Goal: Navigation & Orientation: Find specific page/section

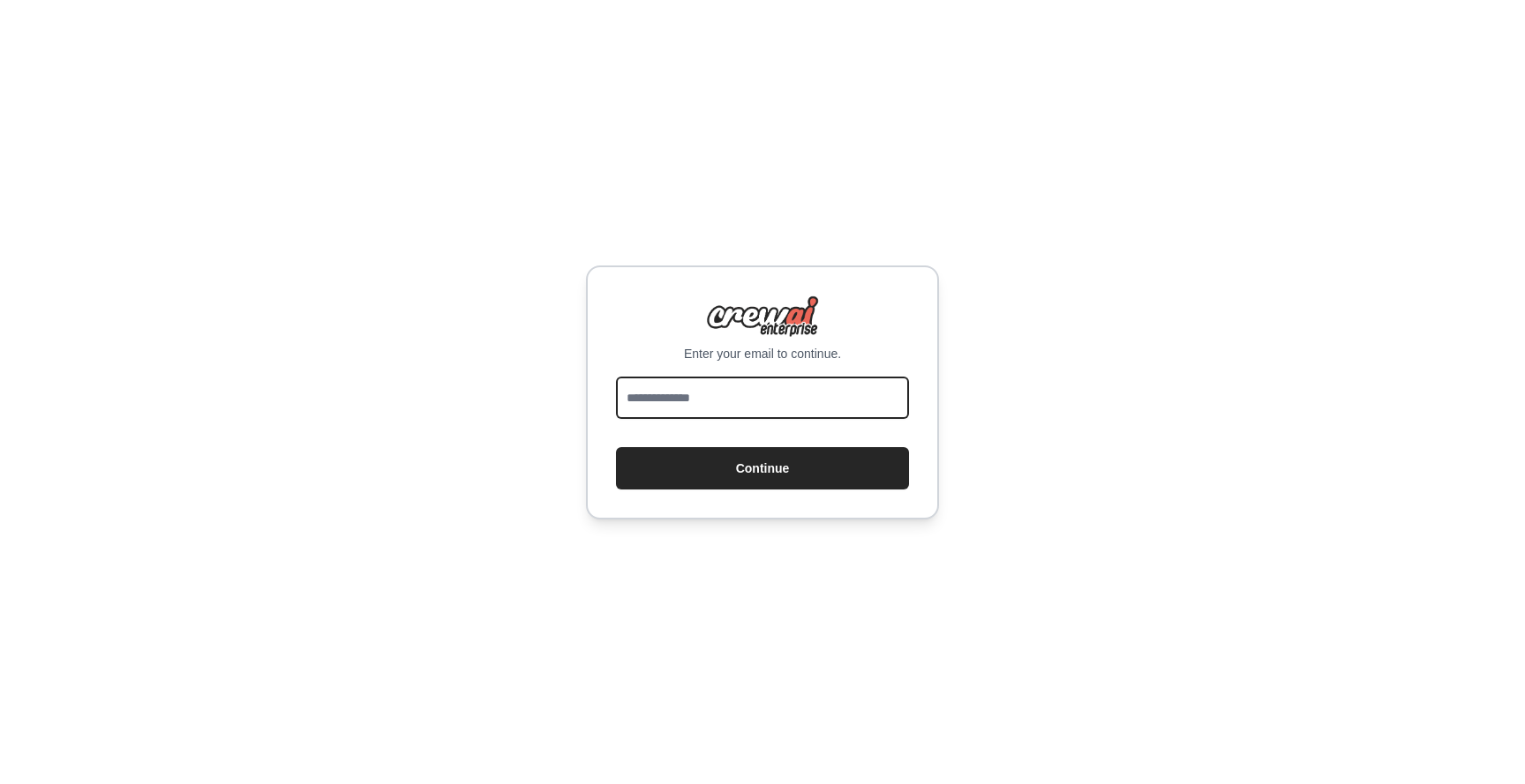
click at [730, 397] on input "email" at bounding box center [762, 398] width 293 height 43
type input "**********"
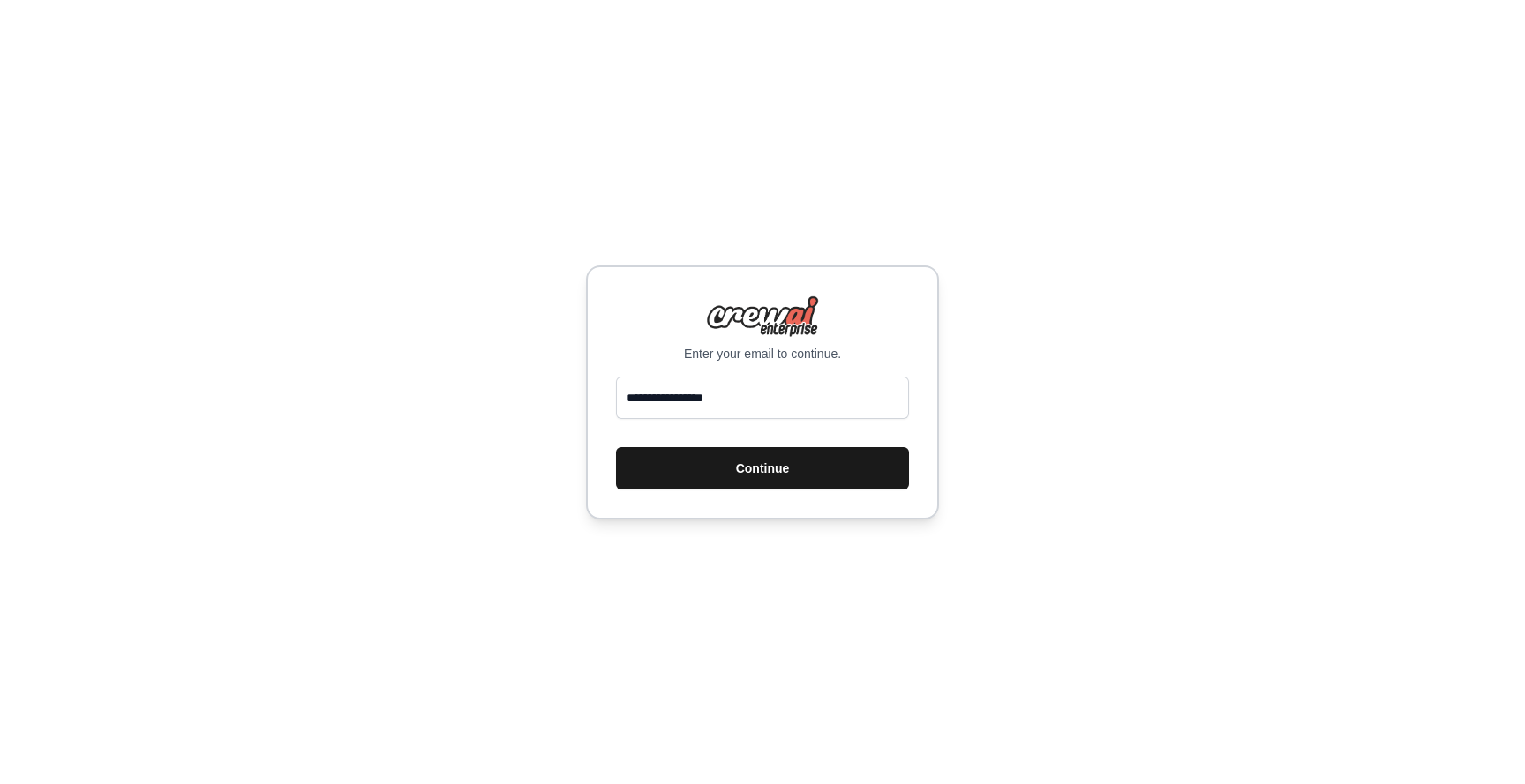
click at [749, 468] on button "Continue" at bounding box center [762, 469] width 293 height 43
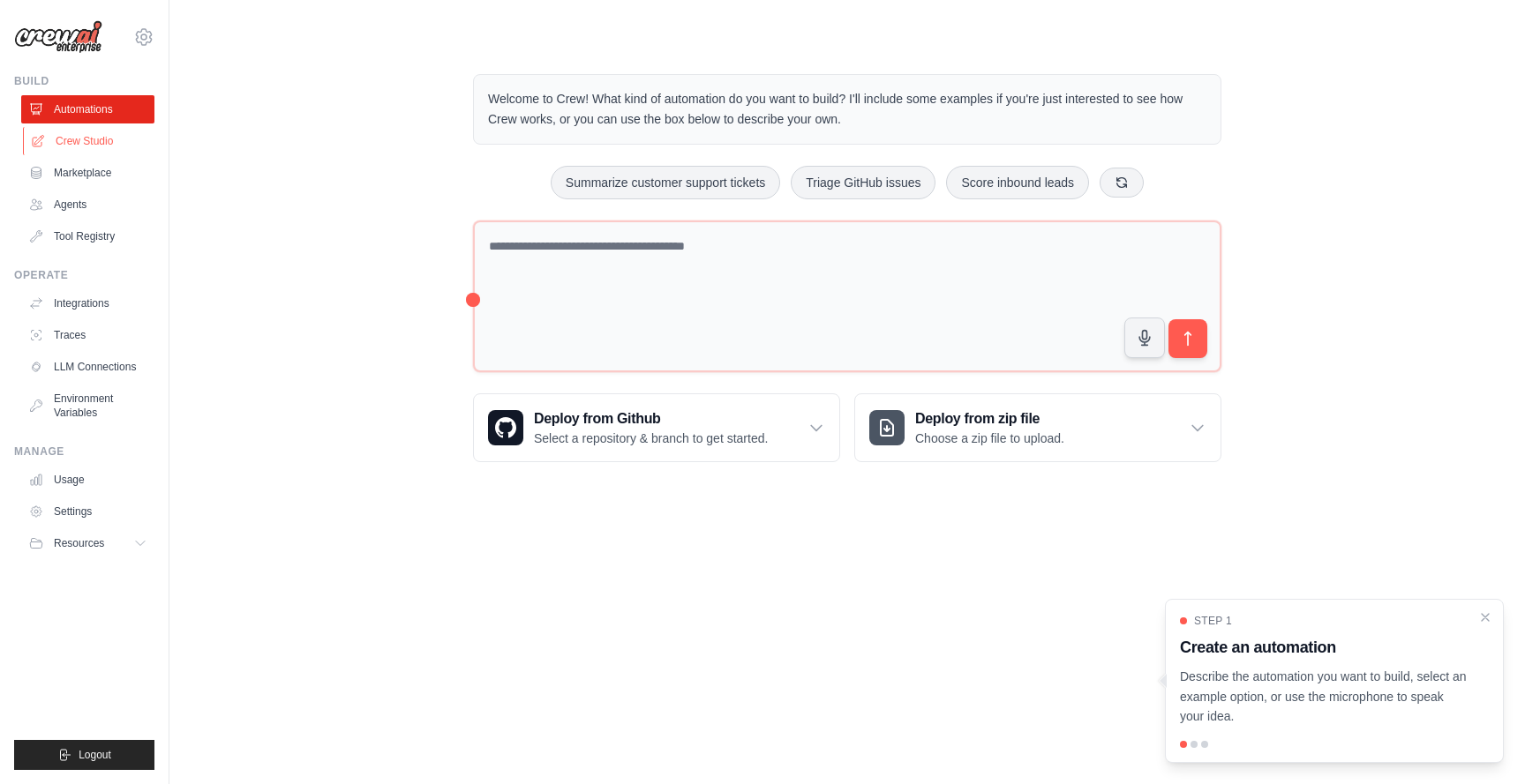
click at [97, 135] on link "Crew Studio" at bounding box center [90, 141] width 134 height 28
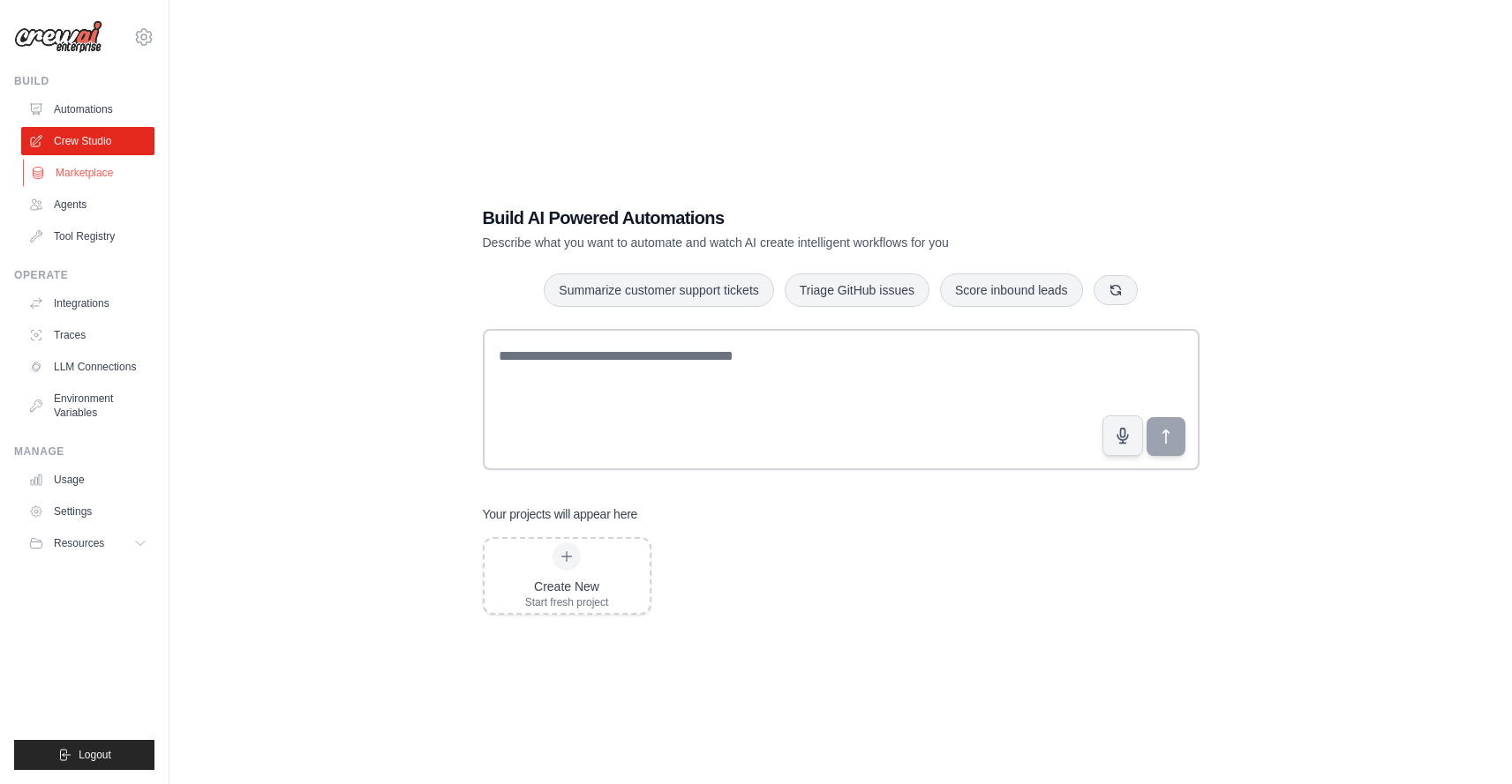
click at [102, 169] on link "Marketplace" at bounding box center [90, 173] width 134 height 28
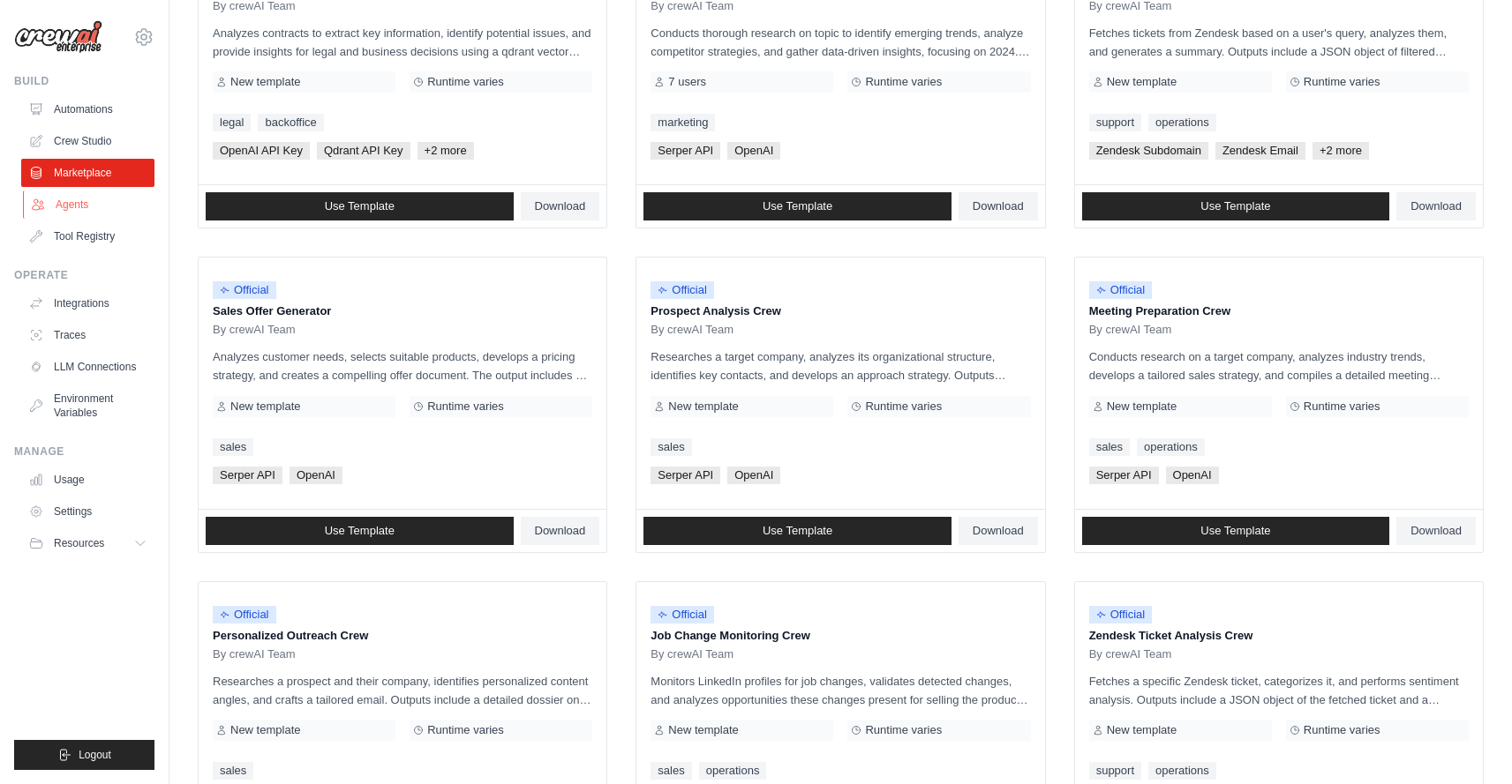
scroll to position [292, 0]
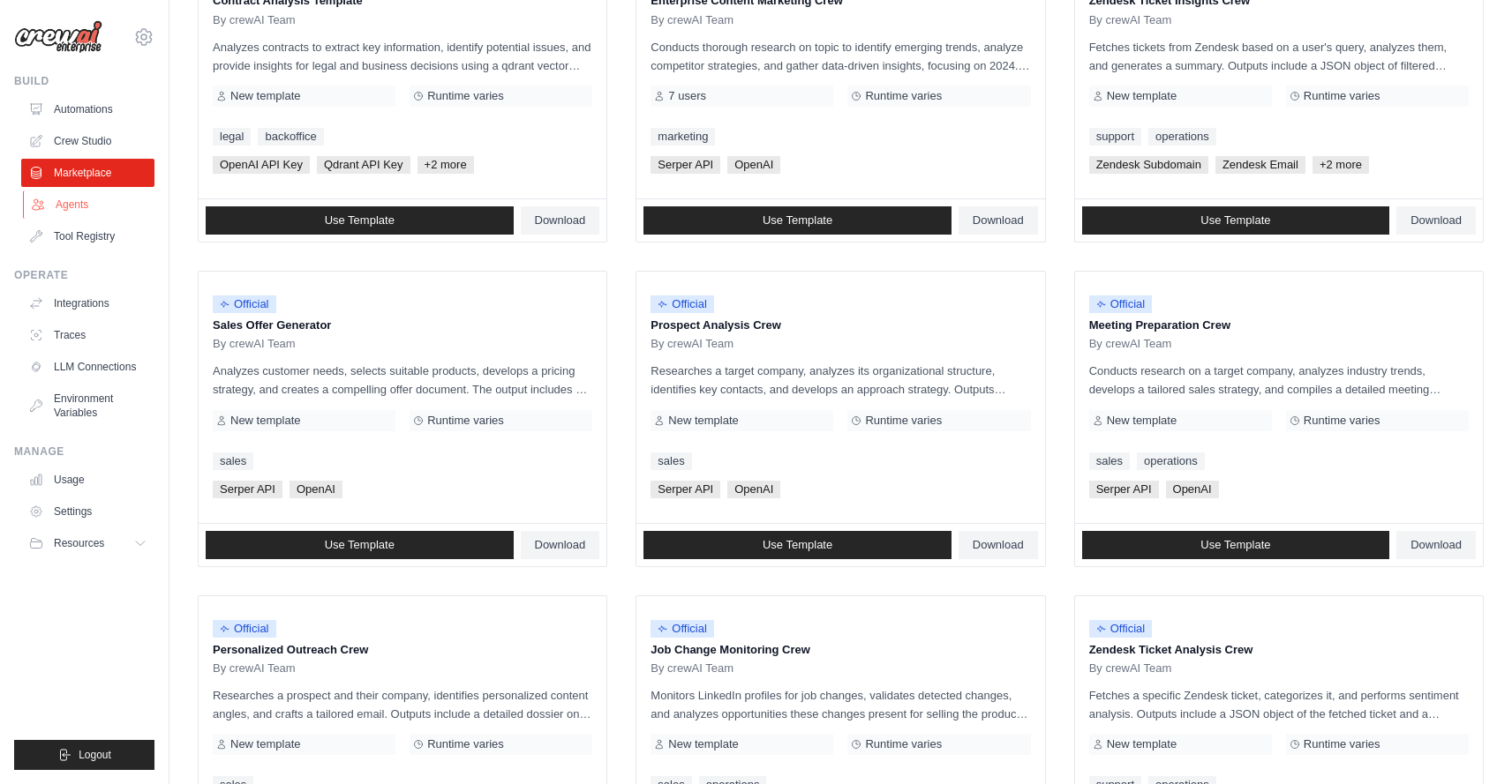
click at [55, 200] on link "Agents" at bounding box center [90, 205] width 134 height 28
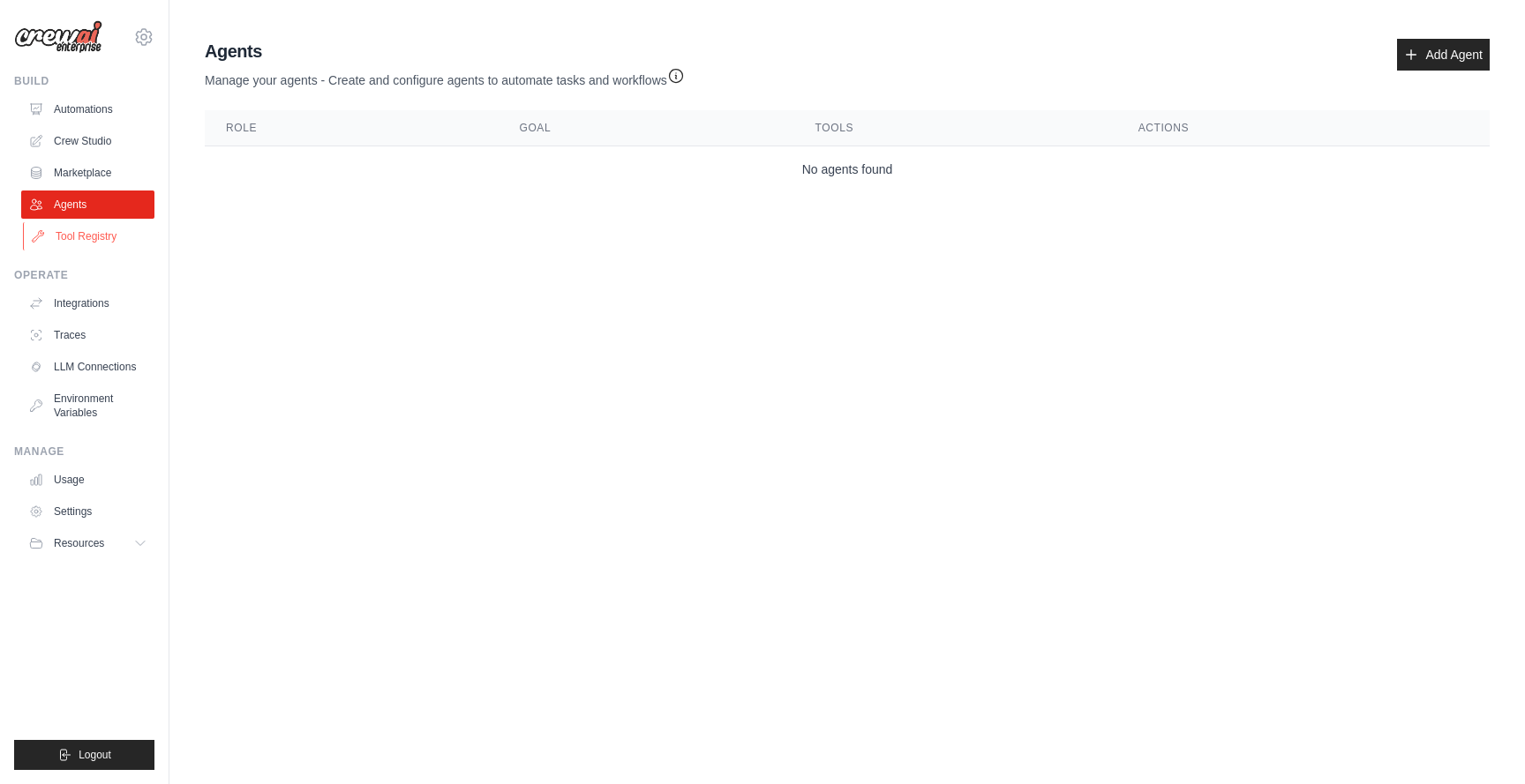
click at [110, 235] on link "Tool Registry" at bounding box center [90, 237] width 134 height 28
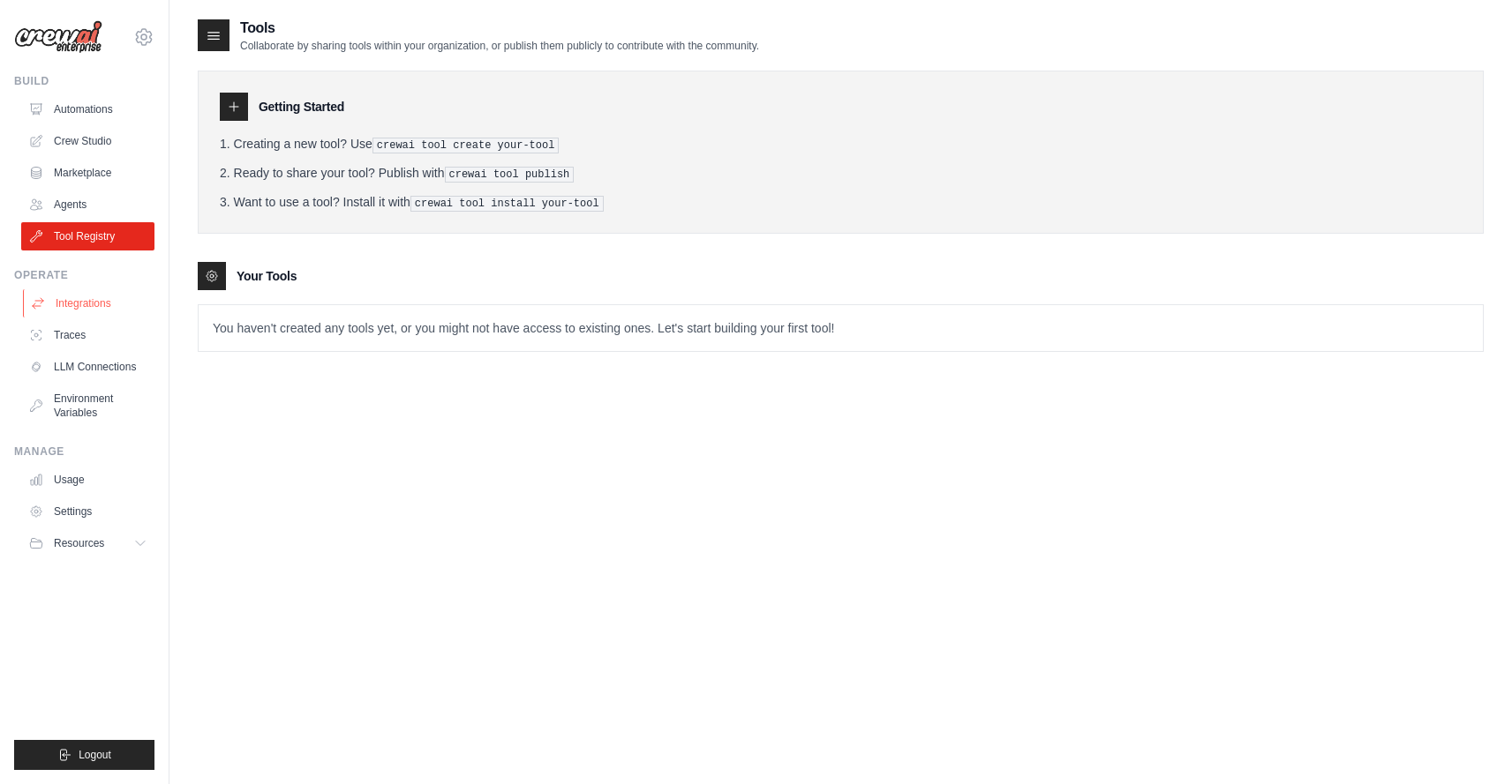
click at [85, 305] on link "Integrations" at bounding box center [90, 303] width 134 height 28
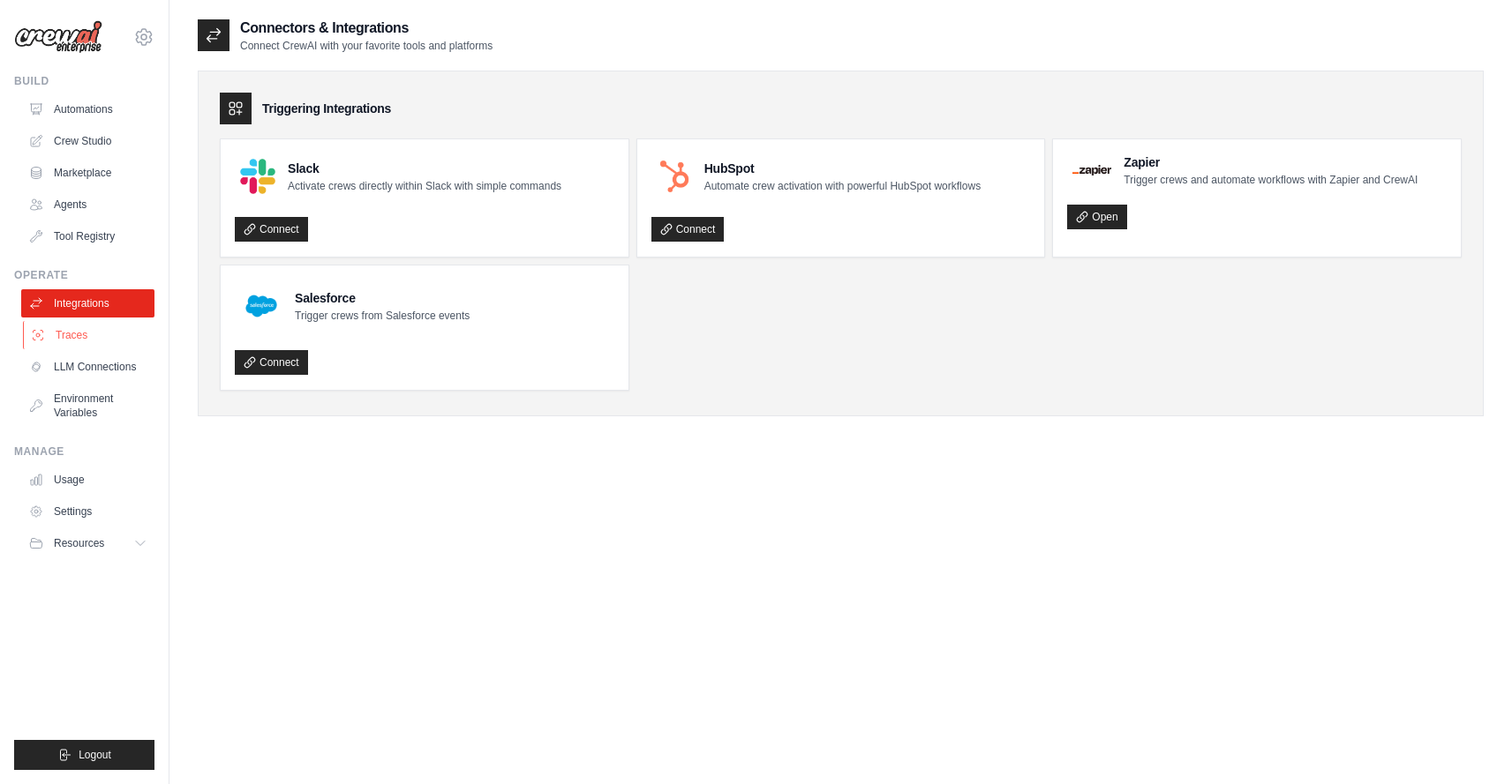
click at [83, 335] on link "Traces" at bounding box center [90, 335] width 134 height 28
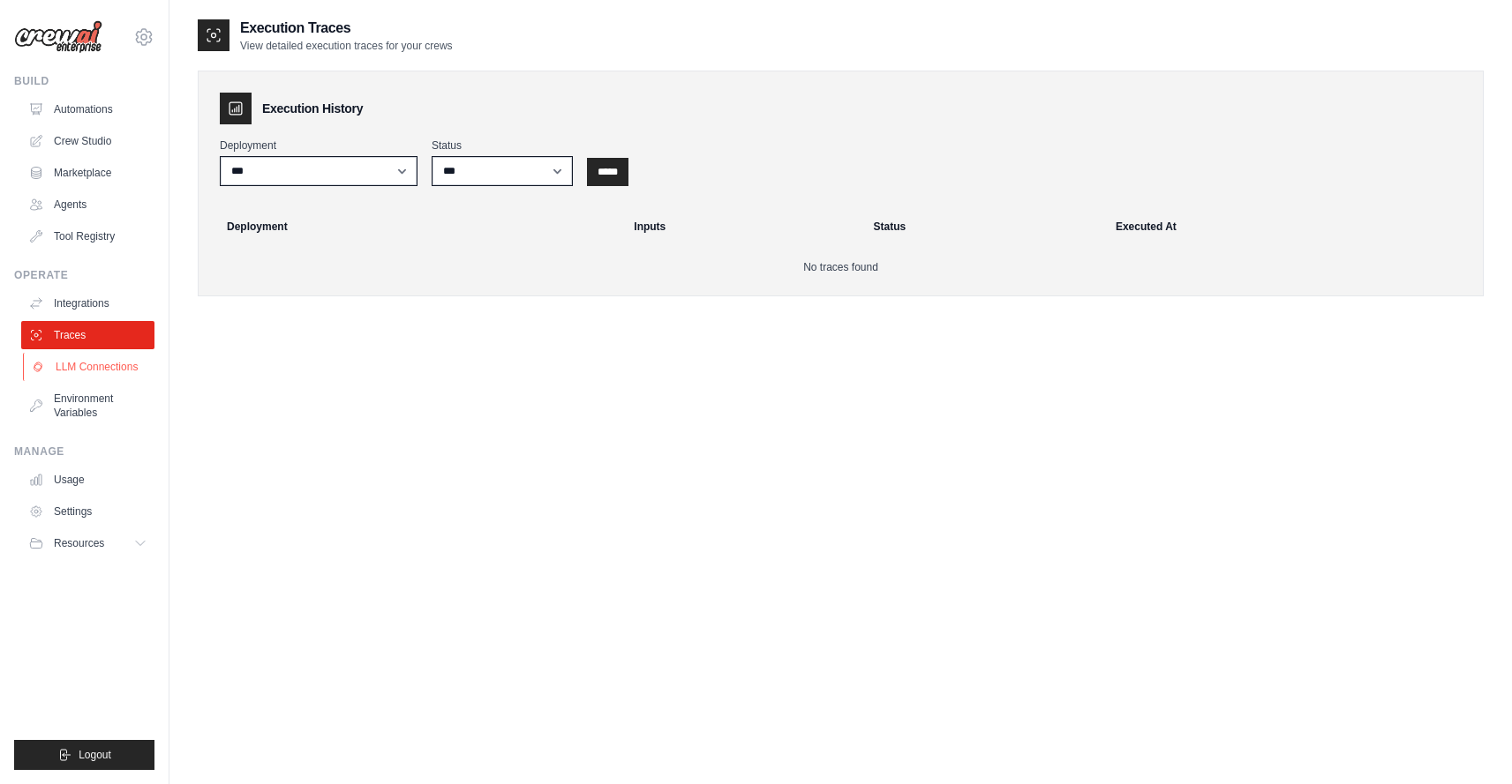
click at [89, 364] on link "LLM Connections" at bounding box center [90, 367] width 134 height 28
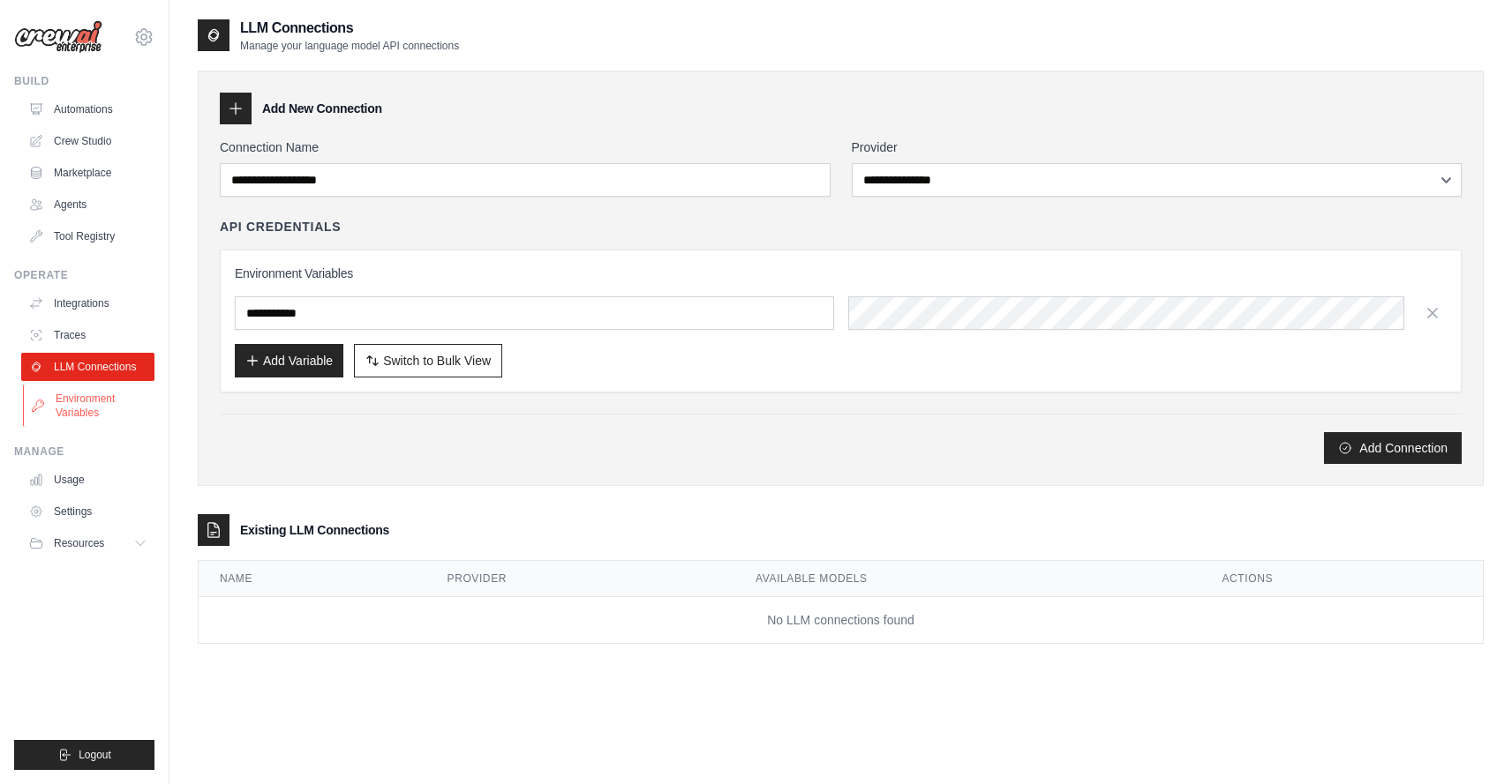
click at [83, 401] on link "Environment Variables" at bounding box center [90, 406] width 134 height 43
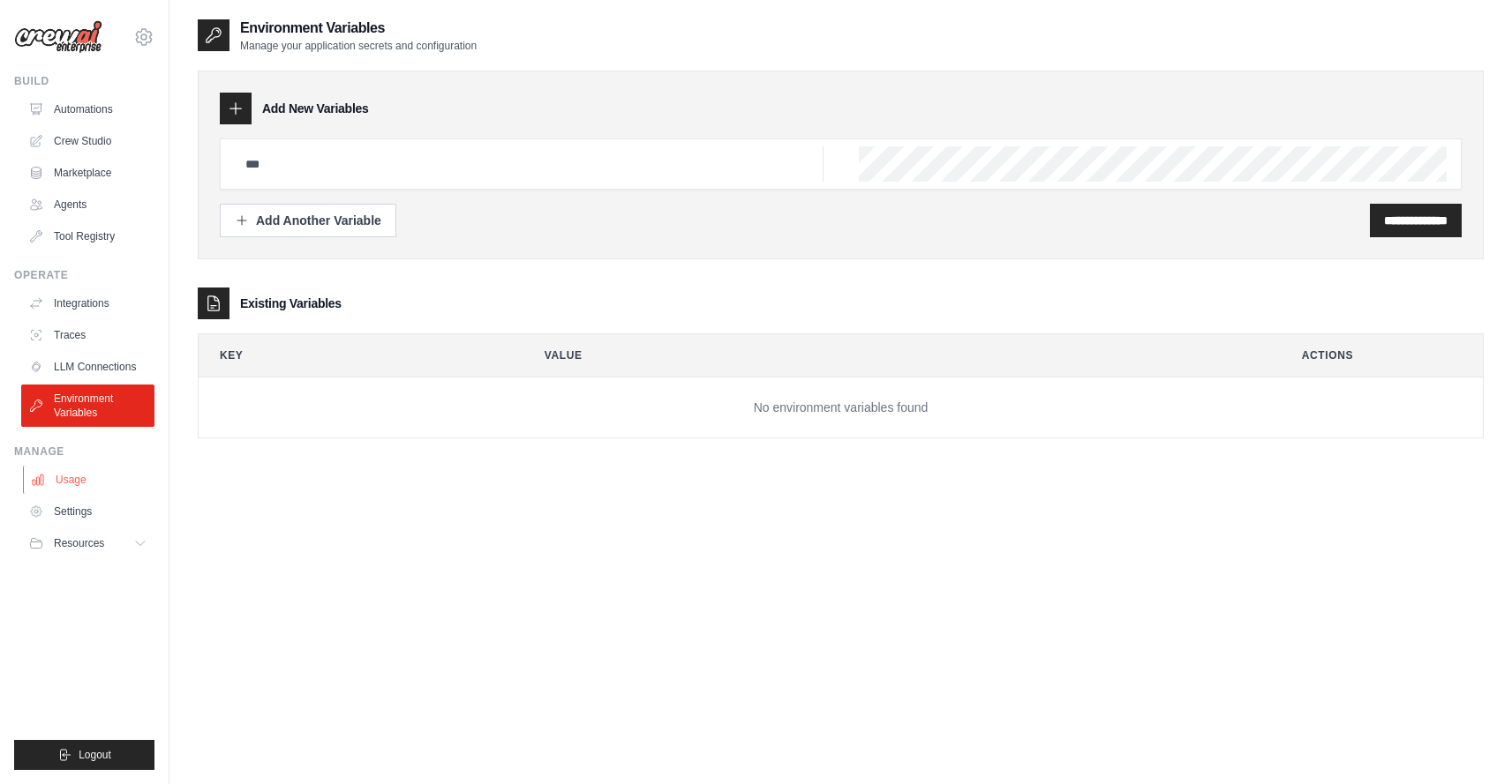
click at [88, 481] on link "Usage" at bounding box center [90, 480] width 134 height 28
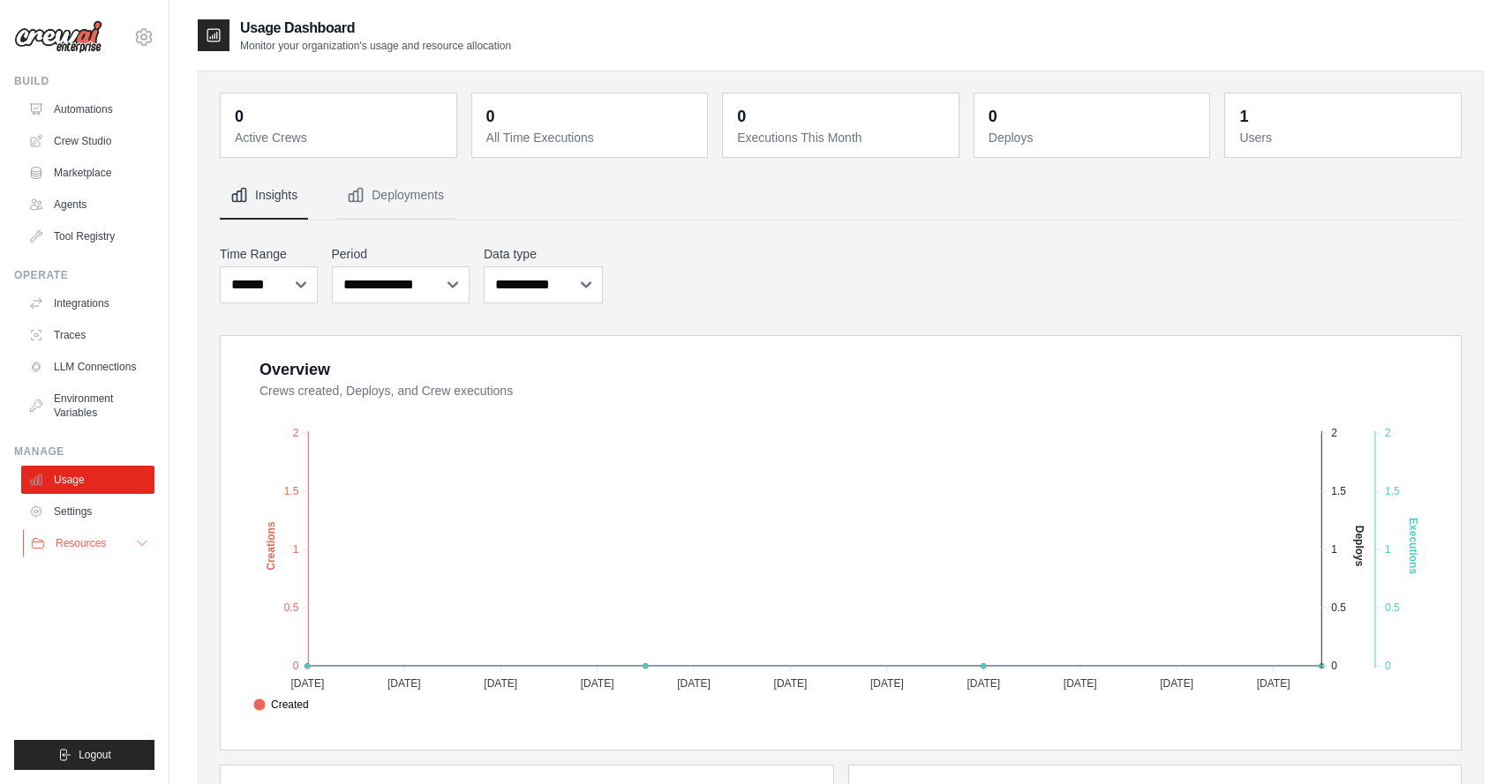
click at [142, 542] on icon at bounding box center [142, 544] width 14 height 14
click at [145, 36] on icon at bounding box center [144, 37] width 21 height 21
click at [142, 81] on div "jcruz@intelix.biz" at bounding box center [143, 76] width 127 height 18
click at [128, 123] on link "Settings" at bounding box center [143, 119] width 155 height 32
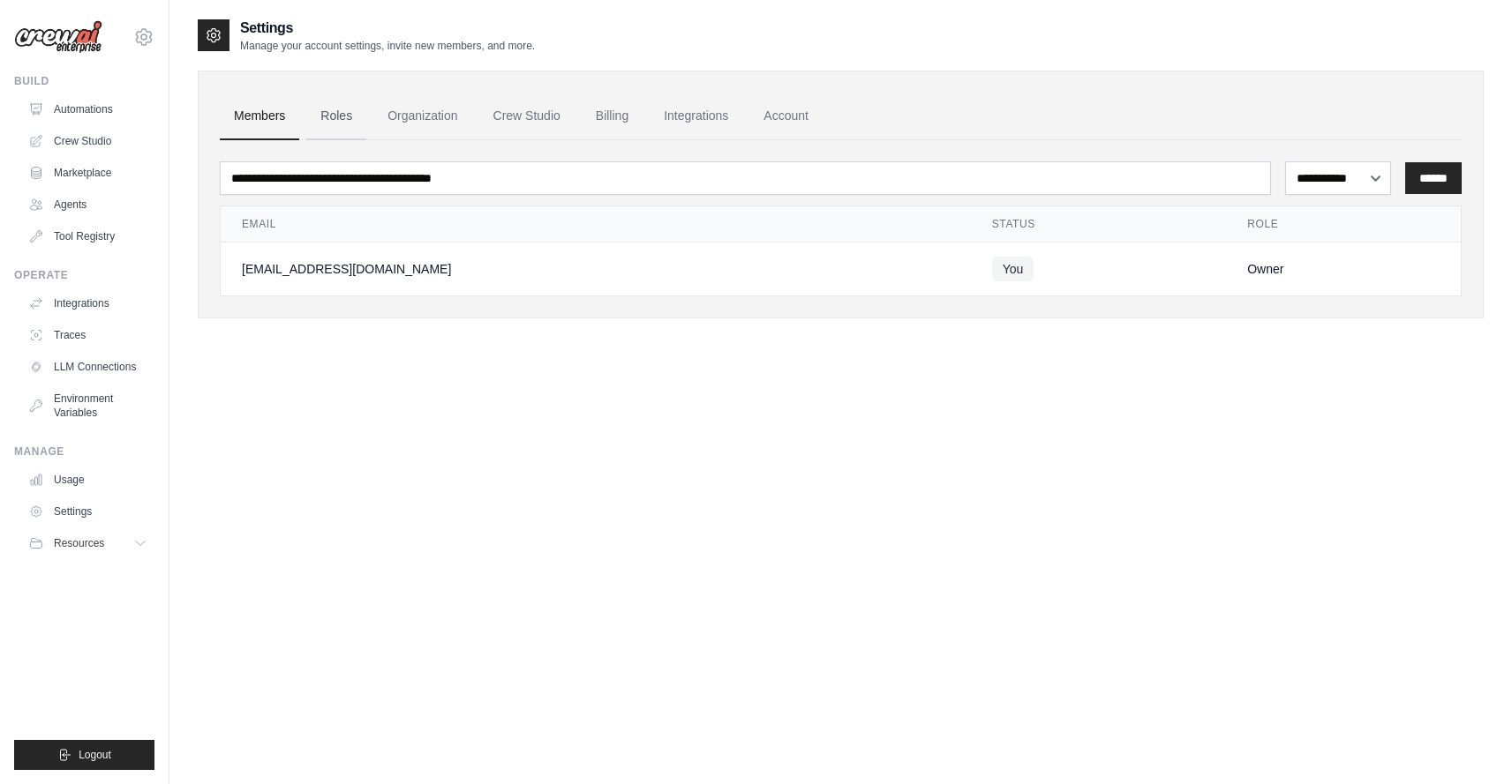
click at [347, 117] on link "Roles" at bounding box center [336, 117] width 60 height 48
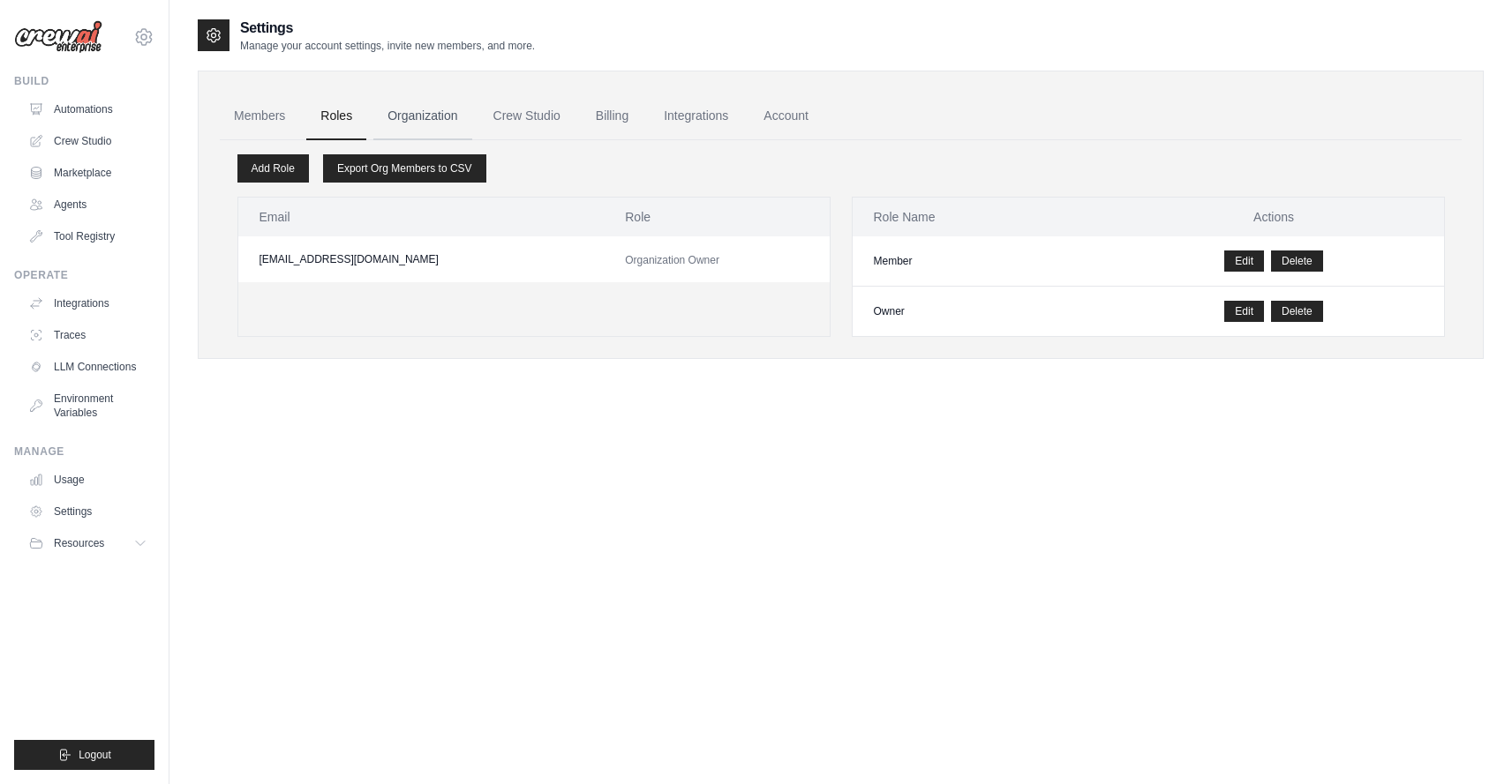
click at [409, 116] on link "Organization" at bounding box center [422, 117] width 98 height 48
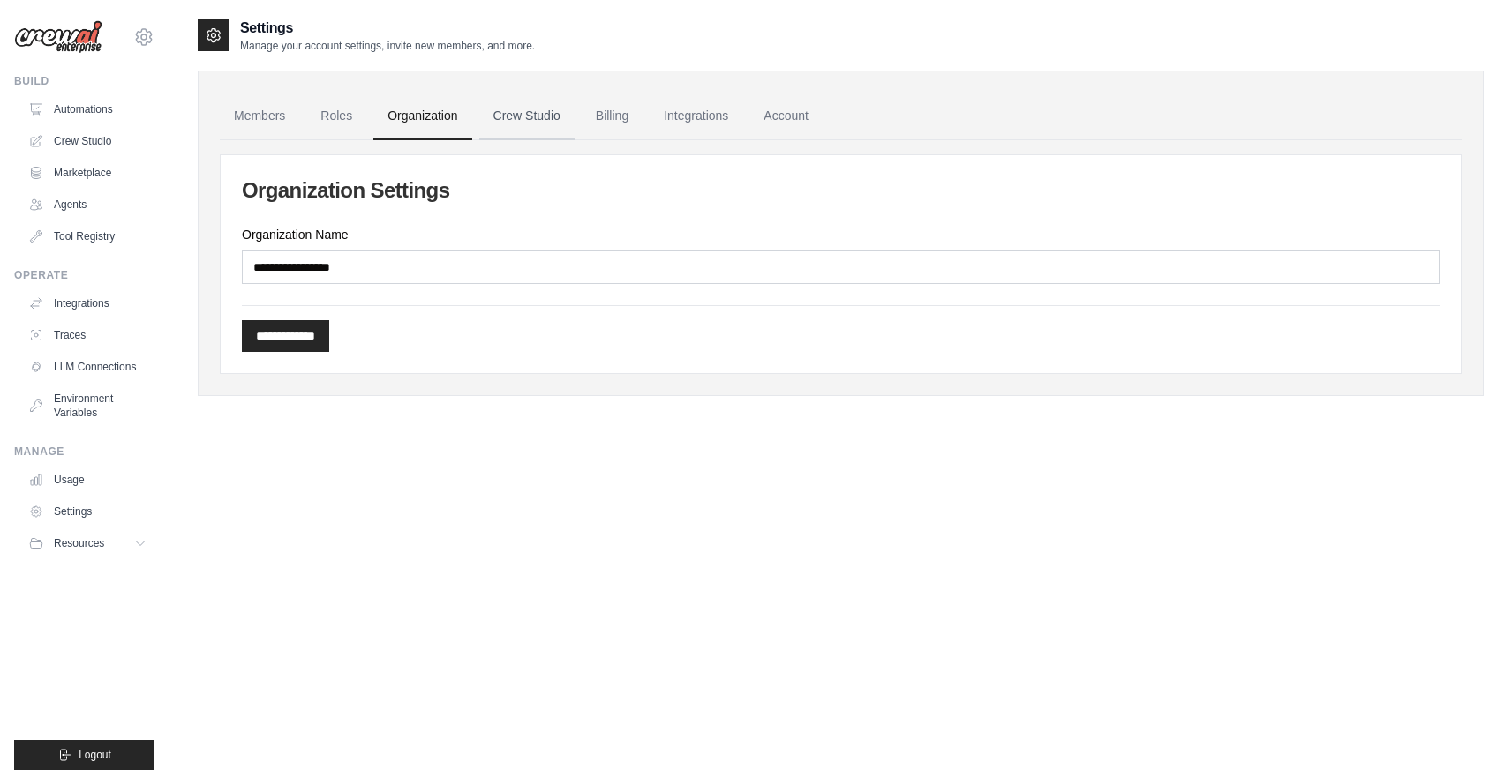
click at [516, 121] on link "Crew Studio" at bounding box center [526, 117] width 95 height 48
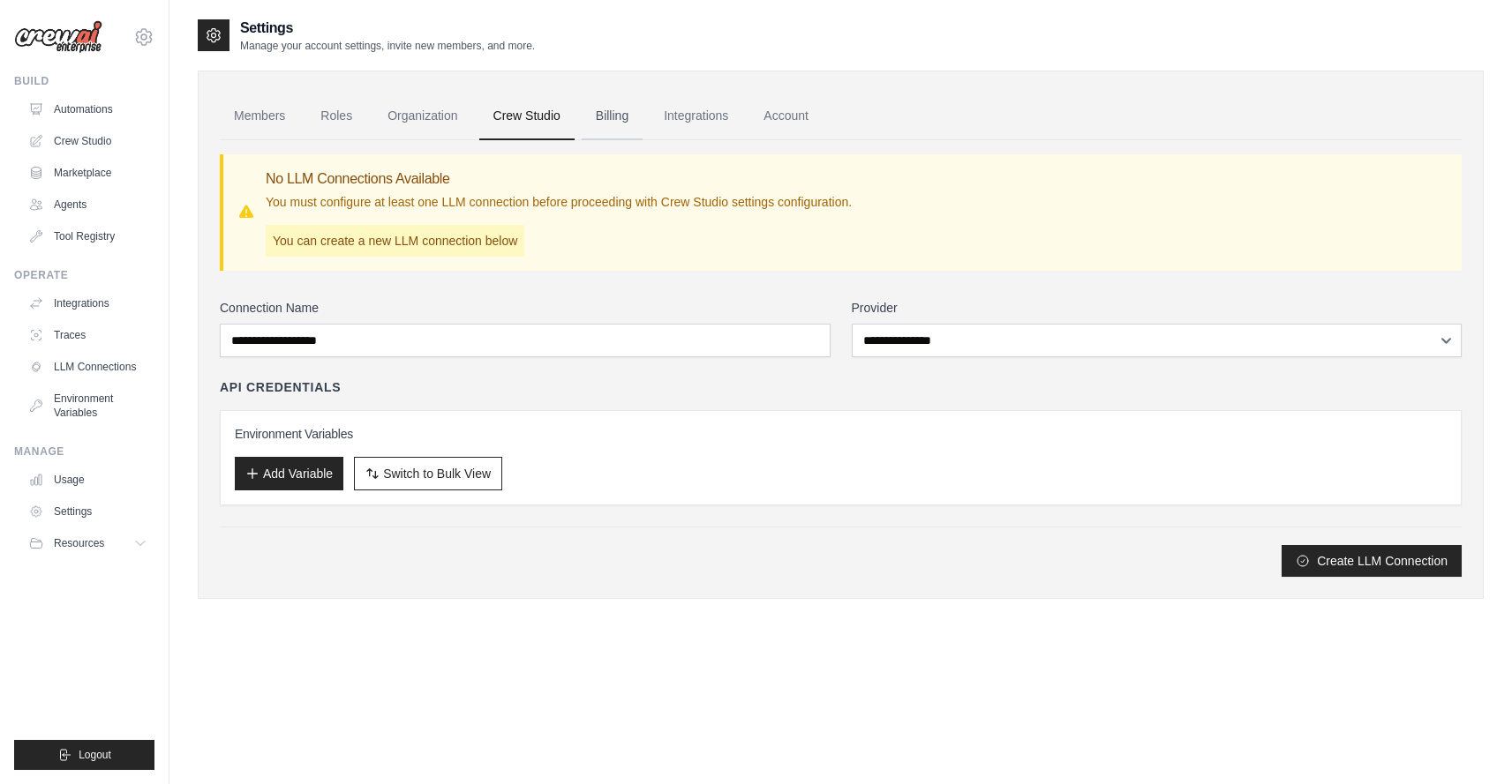
click at [614, 117] on link "Billing" at bounding box center [612, 117] width 61 height 48
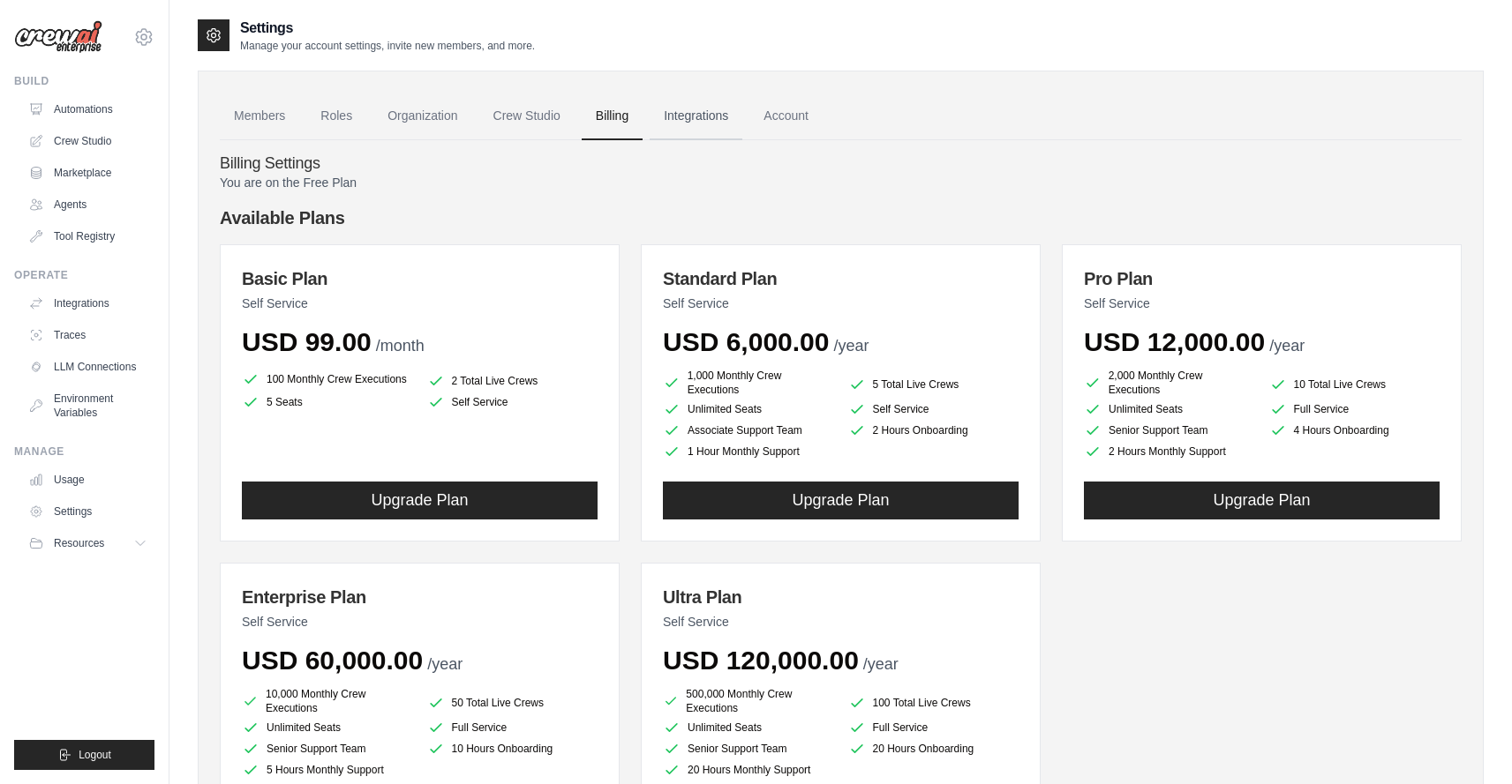
click at [696, 119] on link "Integrations" at bounding box center [696, 117] width 93 height 48
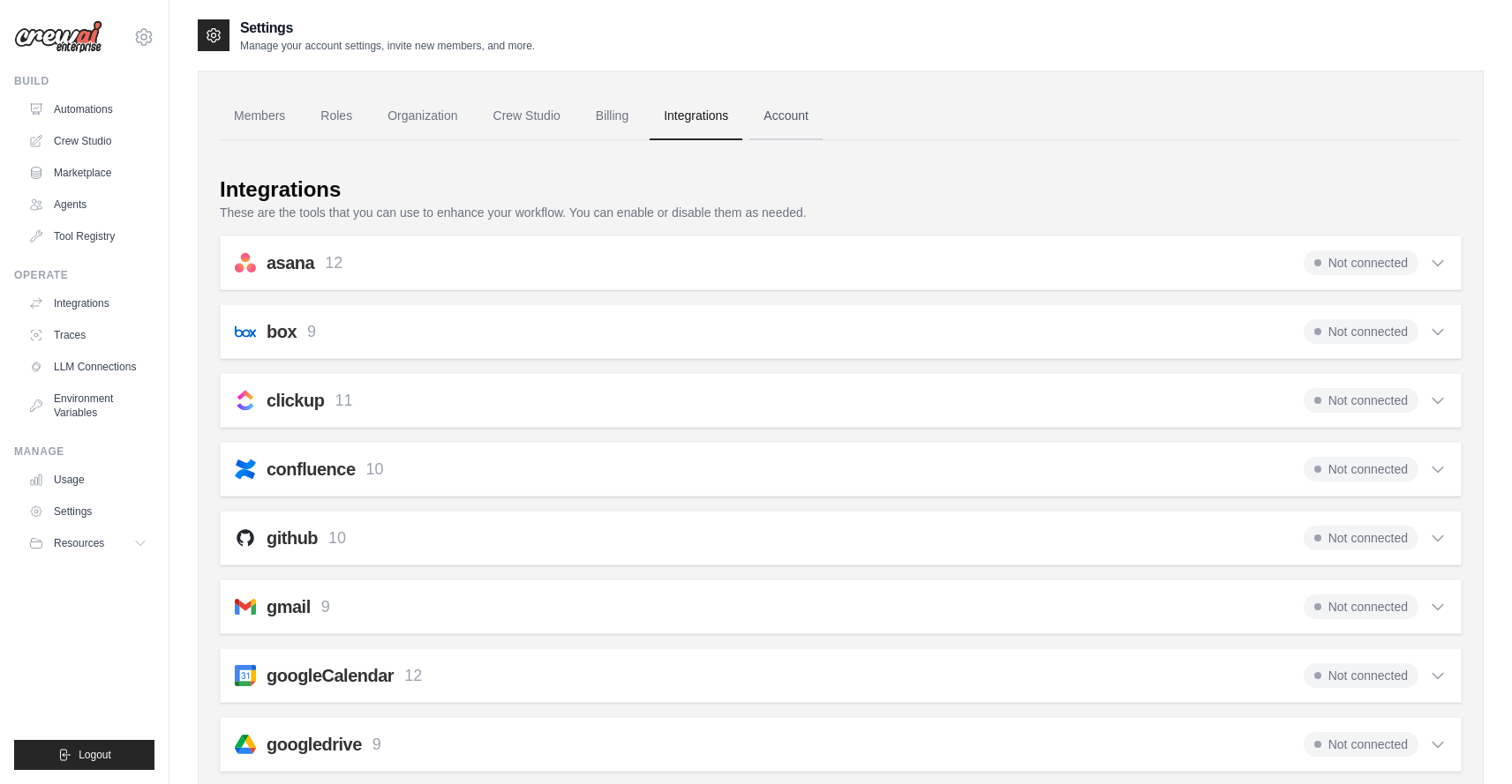
click at [789, 116] on link "Account" at bounding box center [786, 117] width 73 height 48
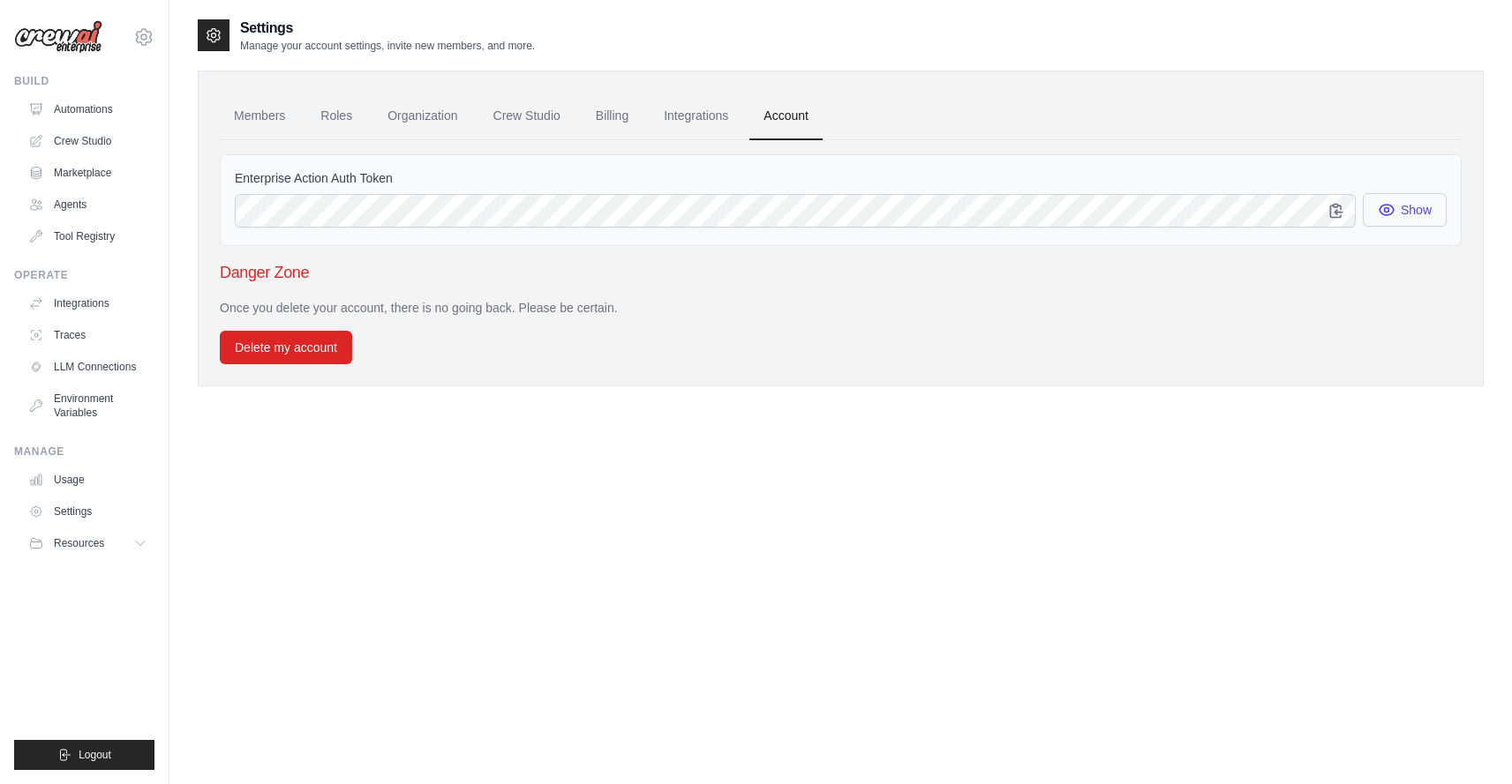
click at [1423, 207] on button "Show" at bounding box center [1404, 210] width 84 height 34
drag, startPoint x: 1419, startPoint y: 208, endPoint x: 1247, endPoint y: 185, distance: 173.5
click at [1419, 208] on button "Show" at bounding box center [1404, 211] width 84 height 34
click at [264, 117] on link "Members" at bounding box center [259, 117] width 79 height 48
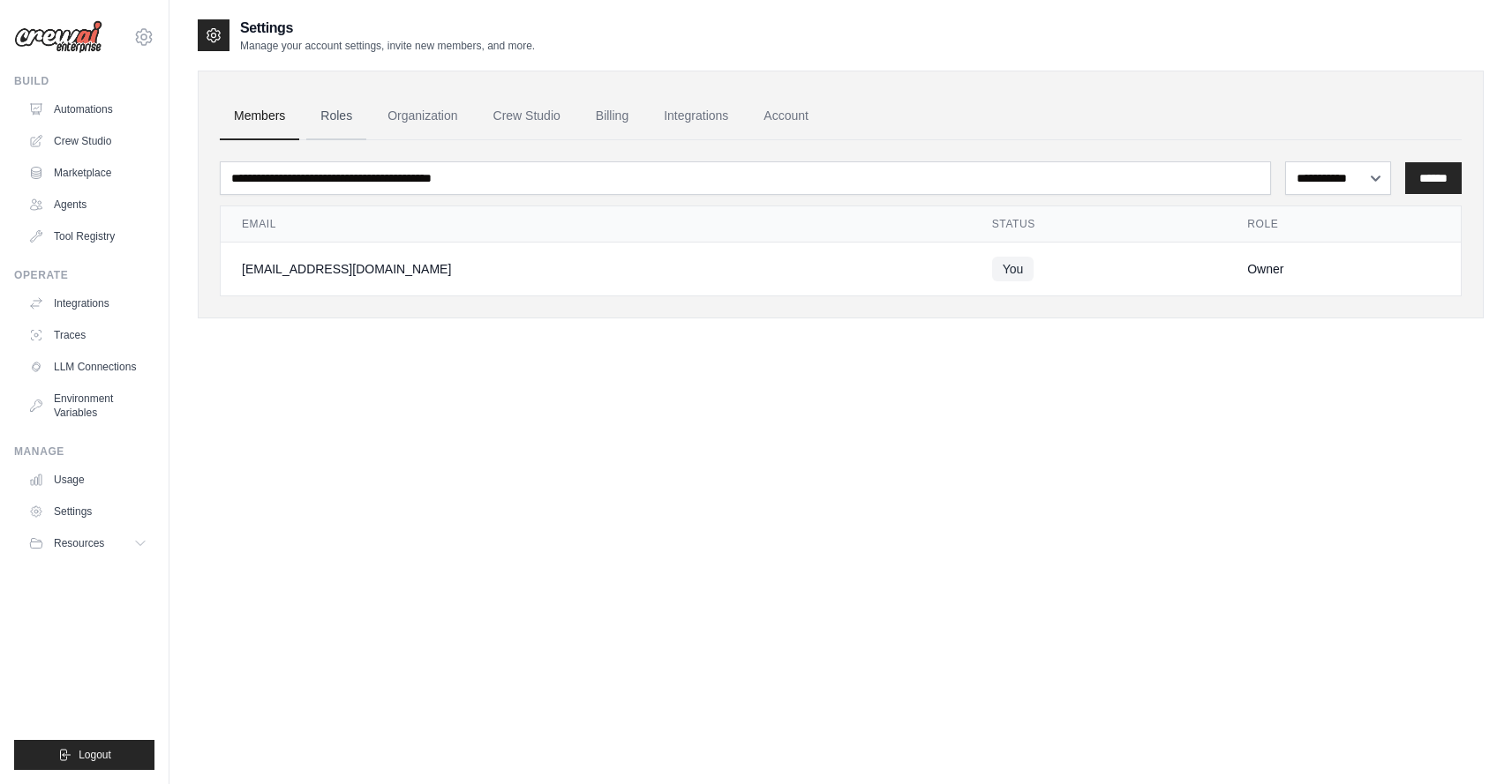
scroll to position [3, 0]
click at [328, 115] on link "Roles" at bounding box center [336, 114] width 60 height 48
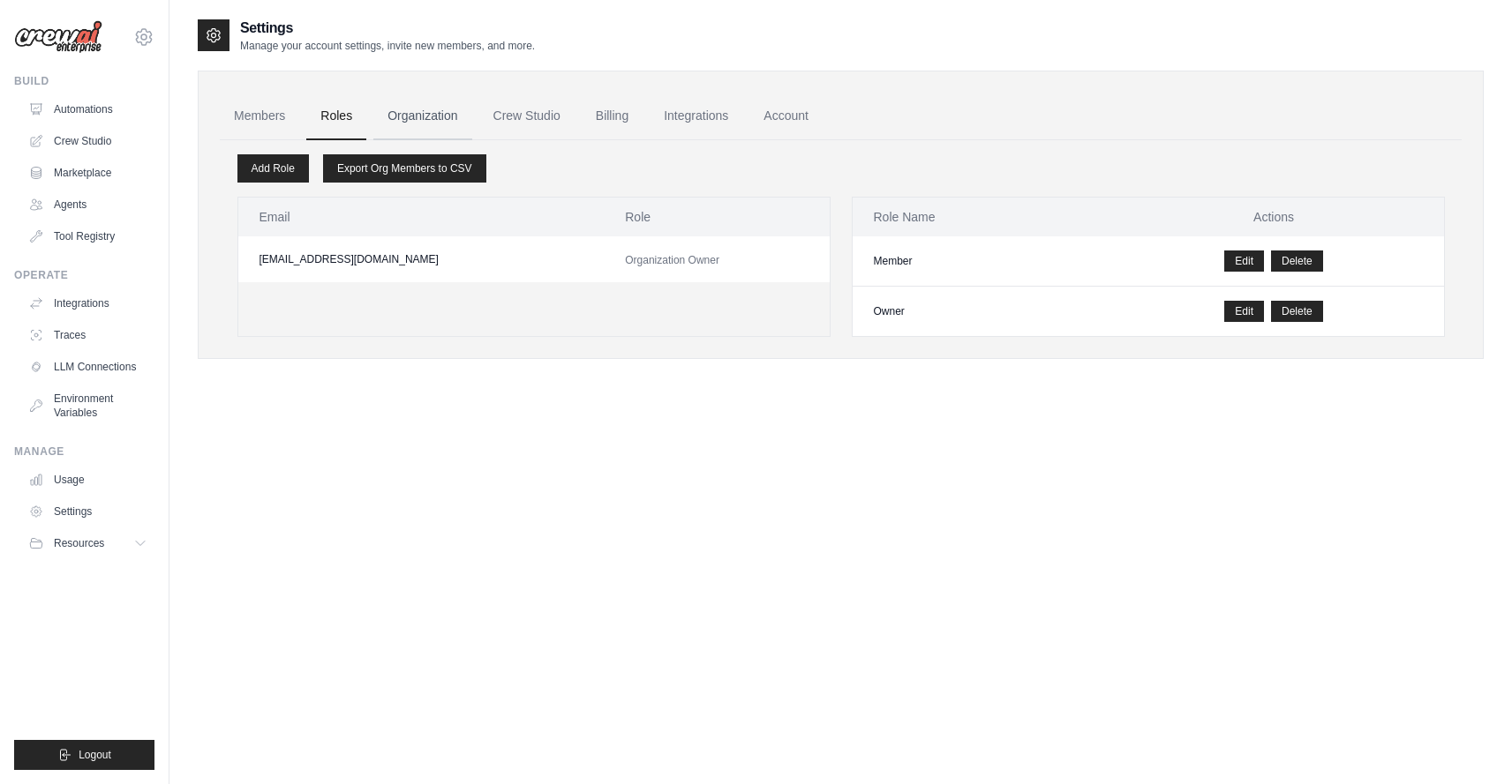
click at [425, 116] on link "Organization" at bounding box center [422, 117] width 98 height 48
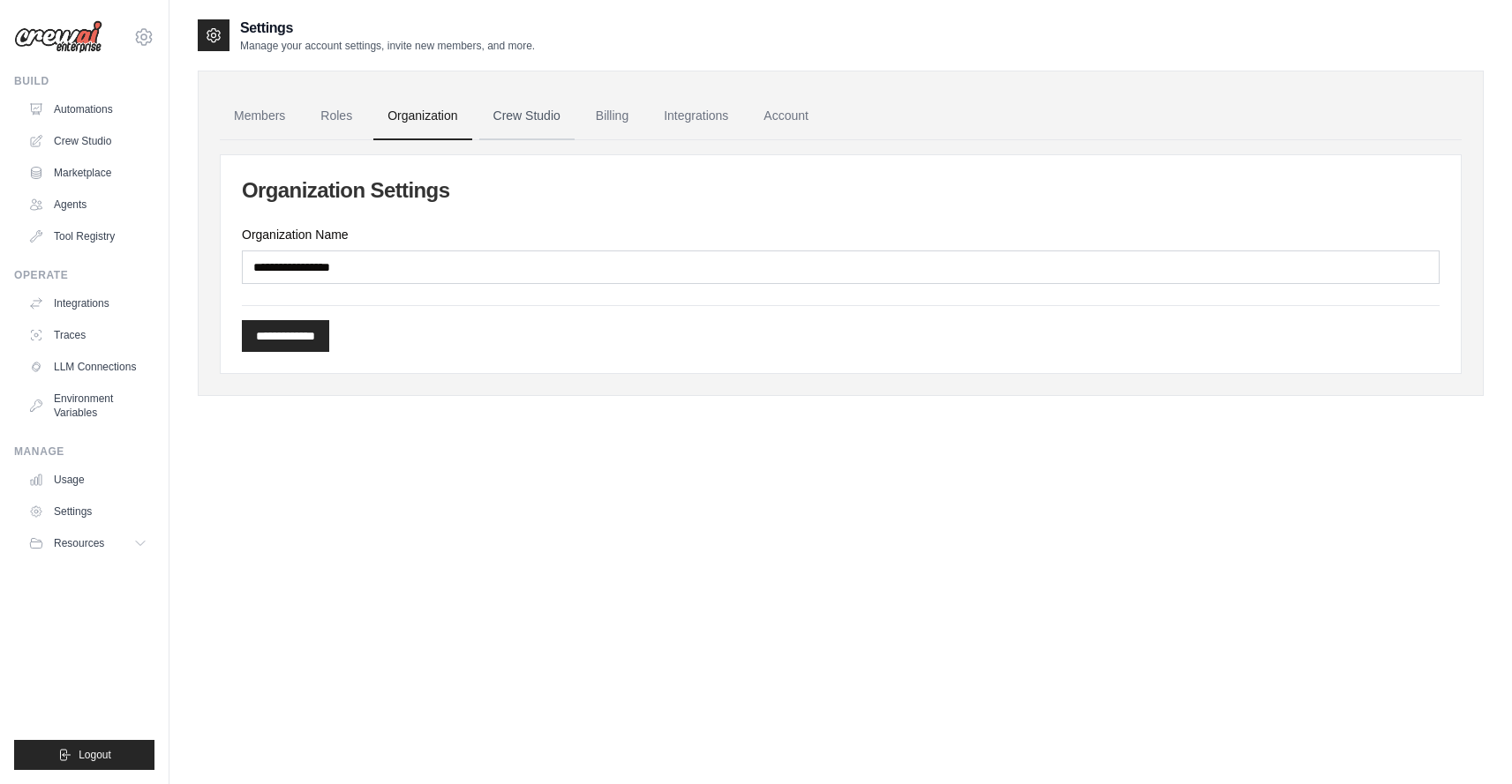
click at [528, 117] on link "Crew Studio" at bounding box center [526, 117] width 95 height 48
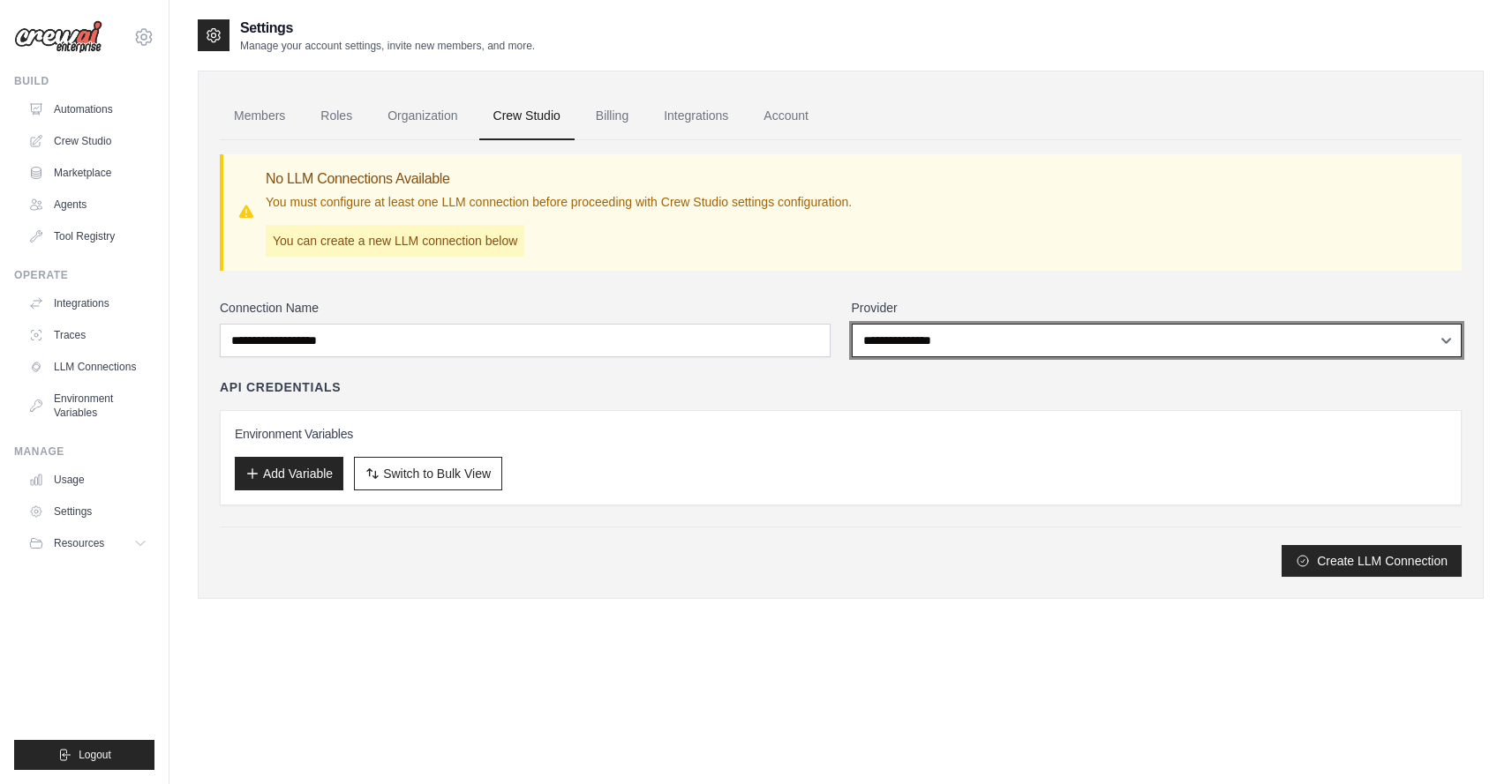
click at [900, 344] on select "**********" at bounding box center [1158, 341] width 611 height 34
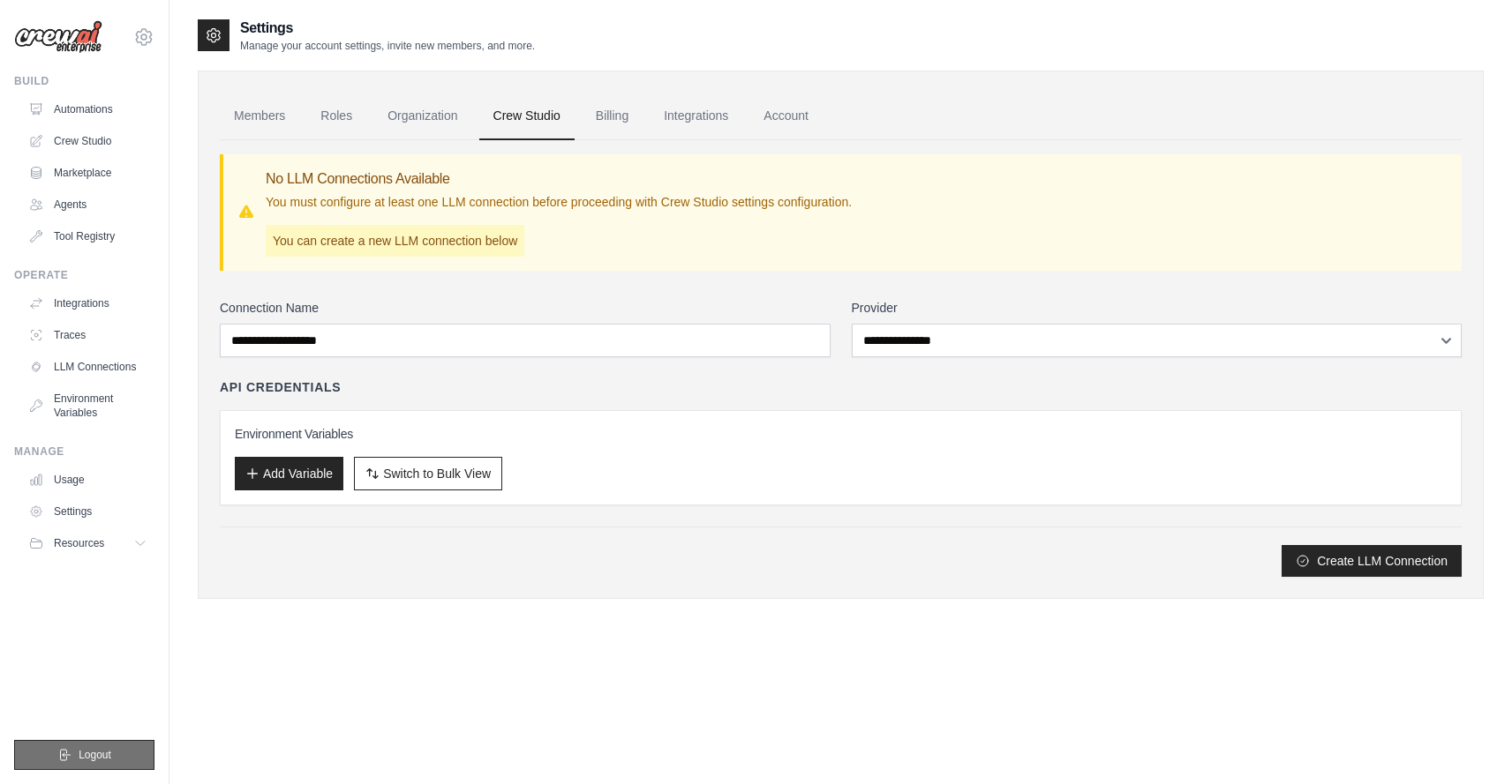
click at [98, 751] on span "Logout" at bounding box center [94, 756] width 33 height 14
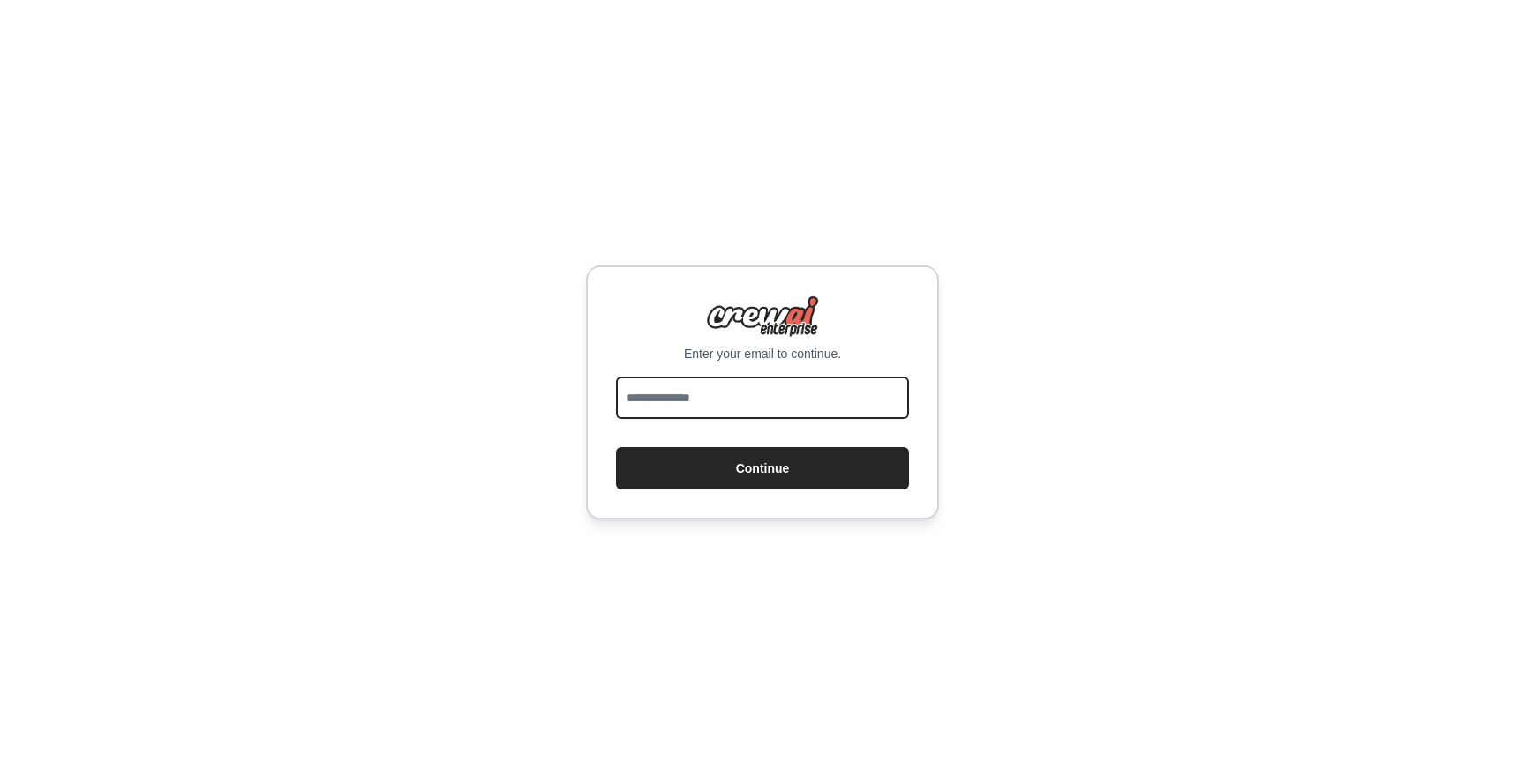
click at [679, 398] on input "email" at bounding box center [762, 398] width 293 height 43
type input "**********"
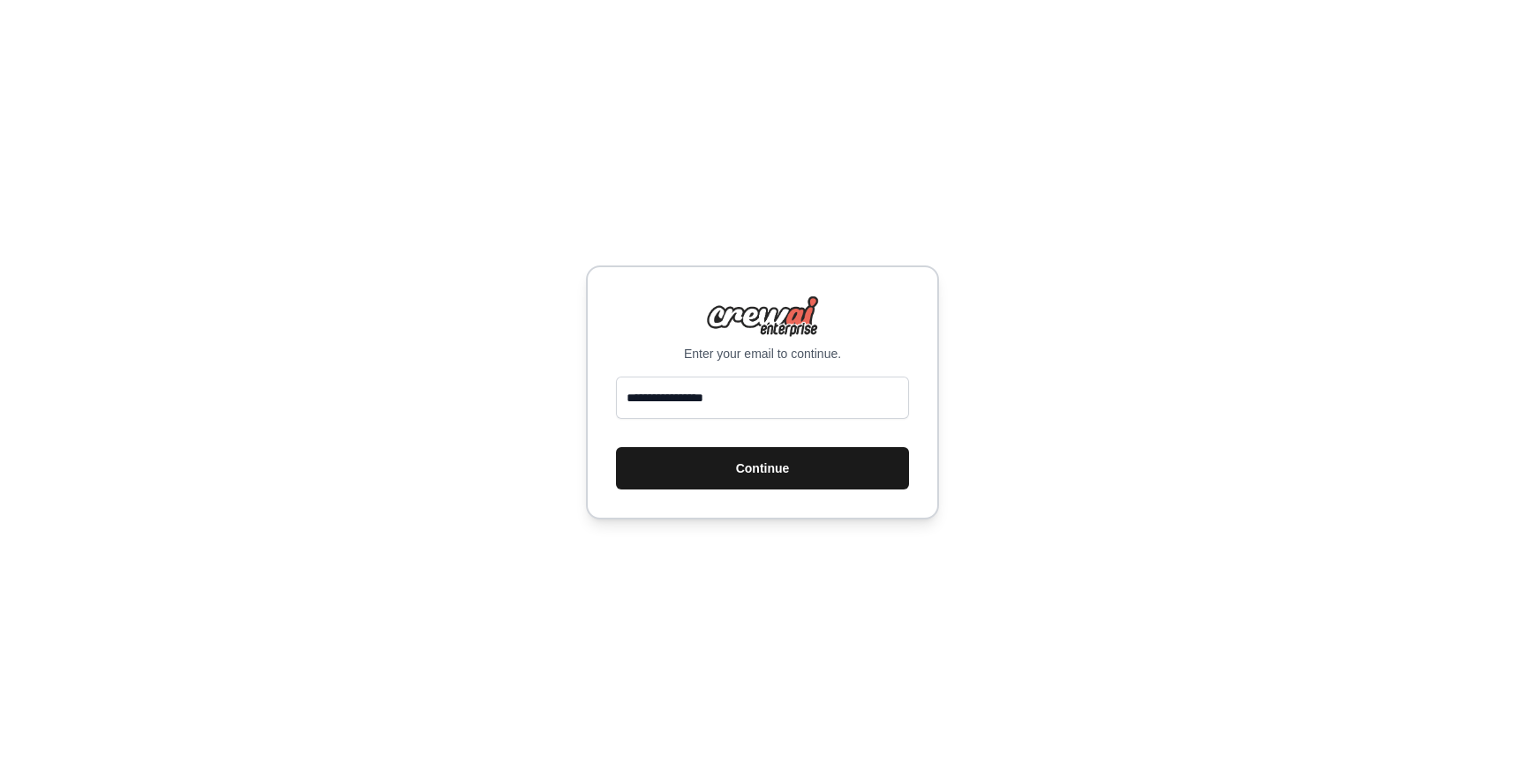
click at [725, 458] on button "Continue" at bounding box center [762, 469] width 293 height 43
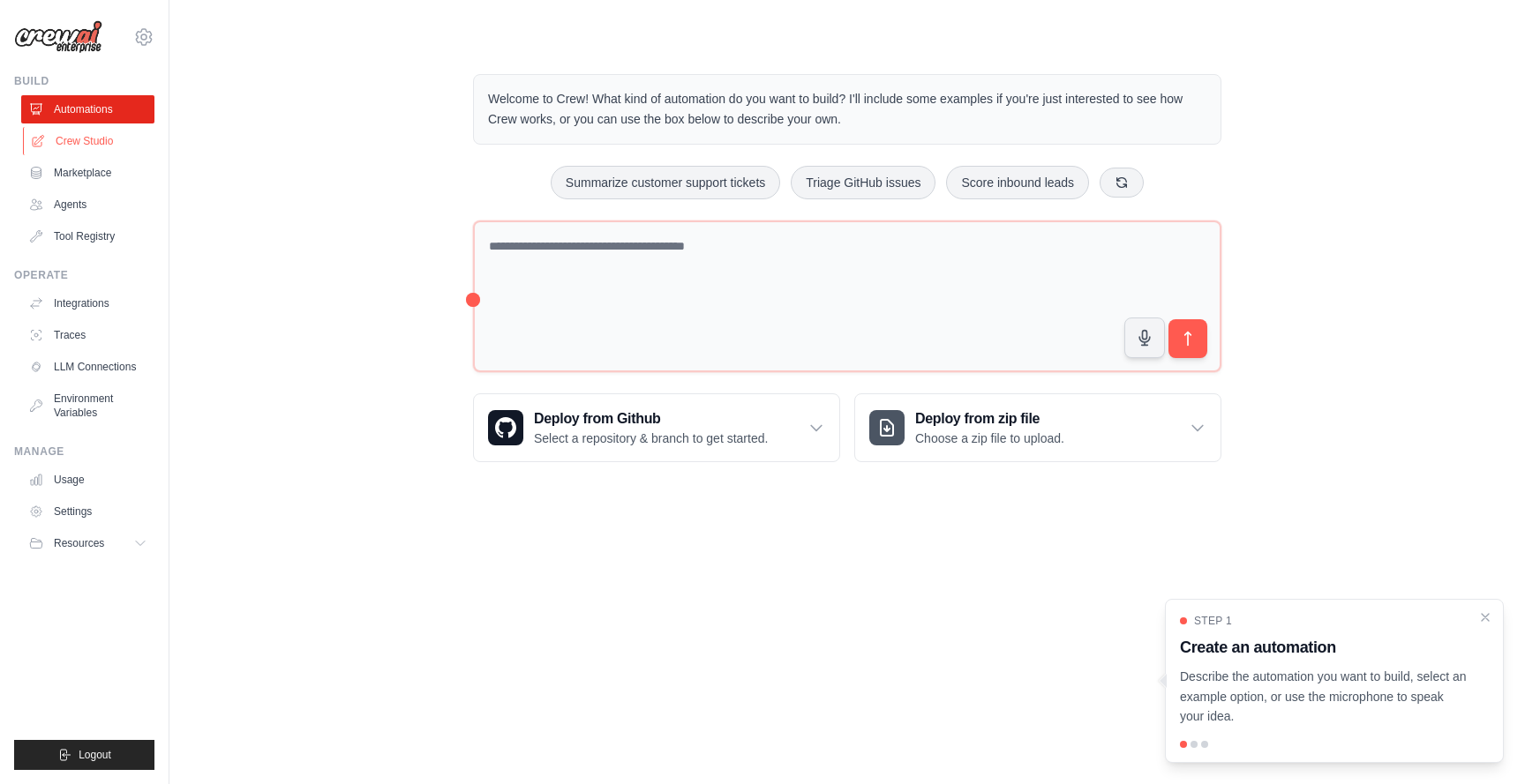
click at [89, 143] on link "Crew Studio" at bounding box center [90, 141] width 134 height 28
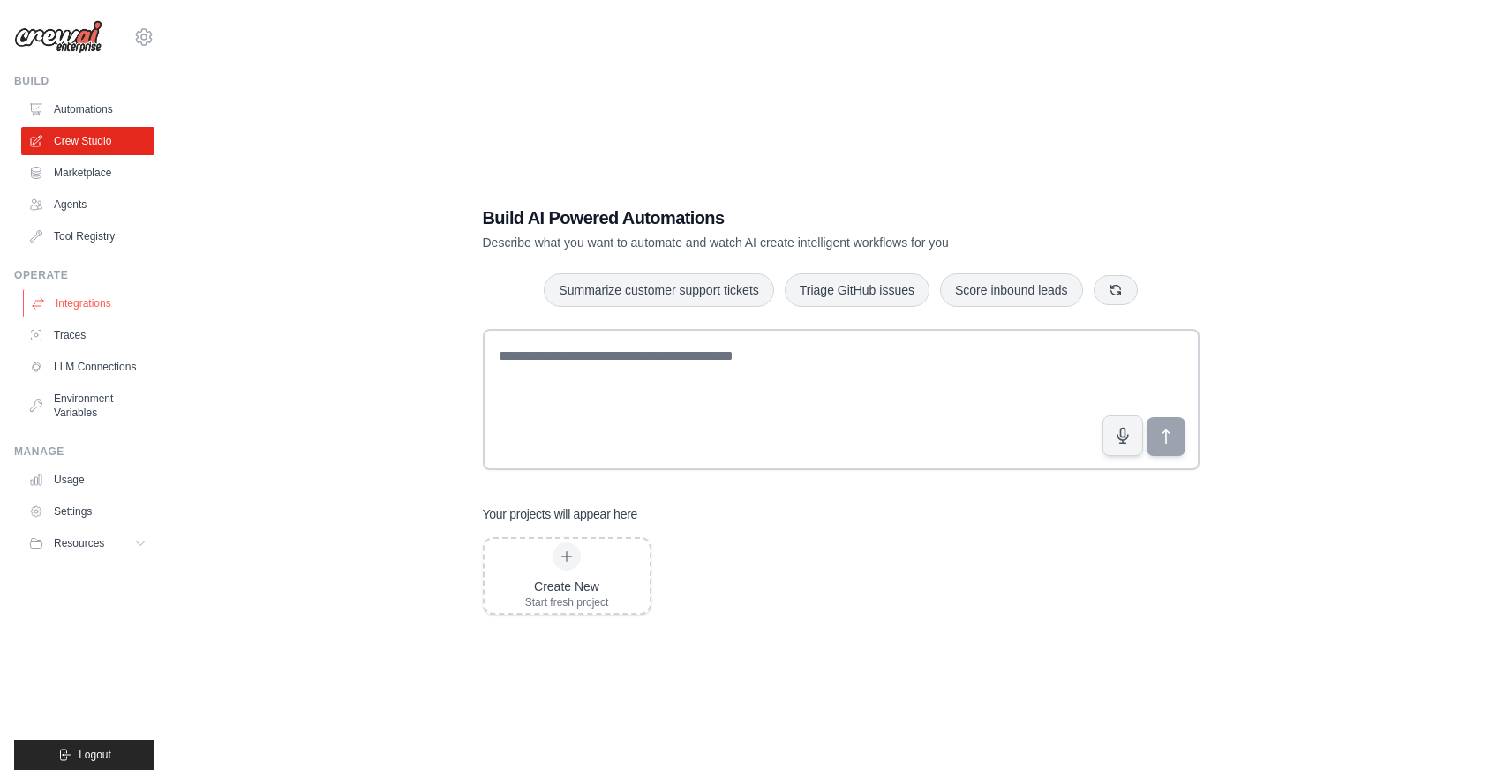
click at [89, 301] on link "Integrations" at bounding box center [90, 303] width 134 height 28
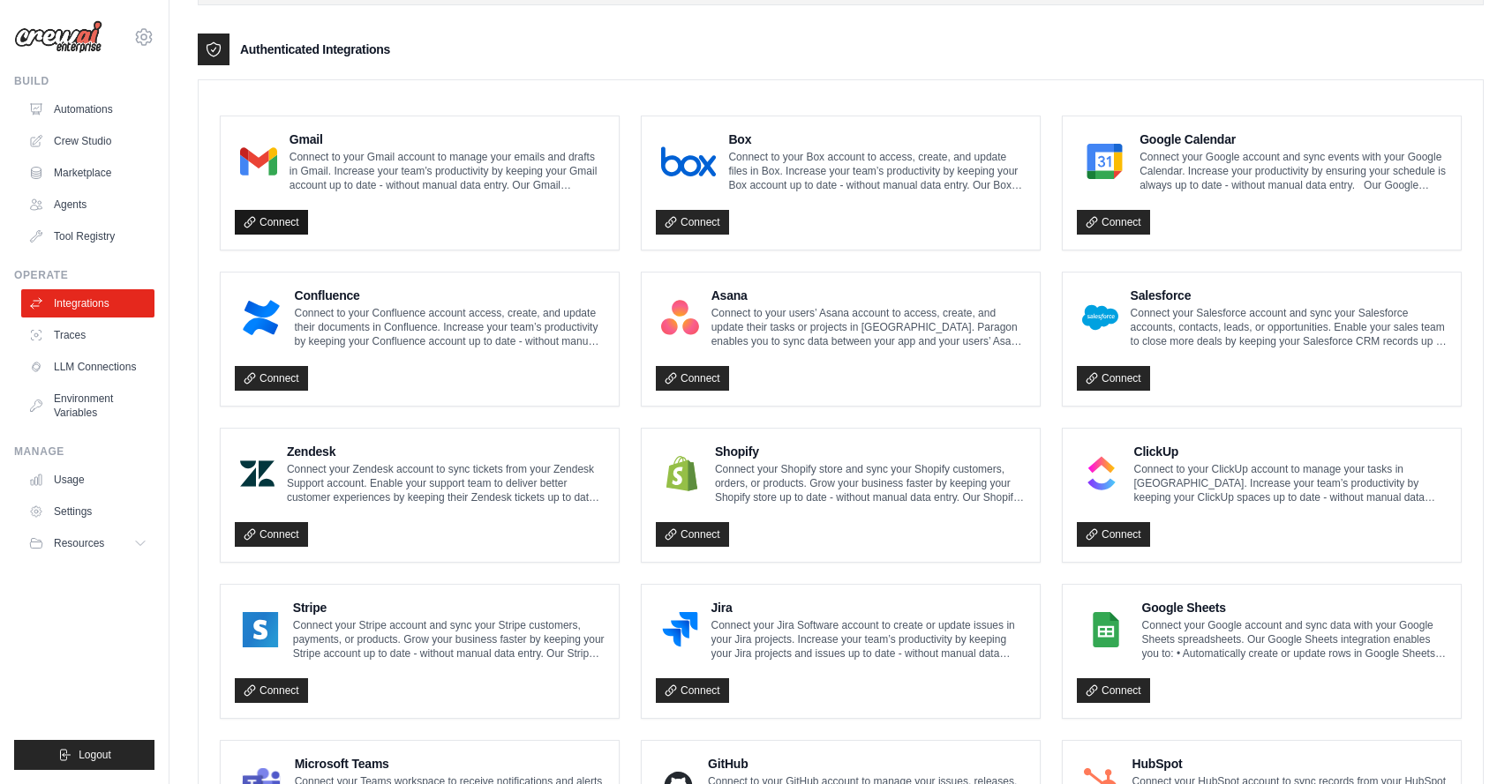
scroll to position [413, 0]
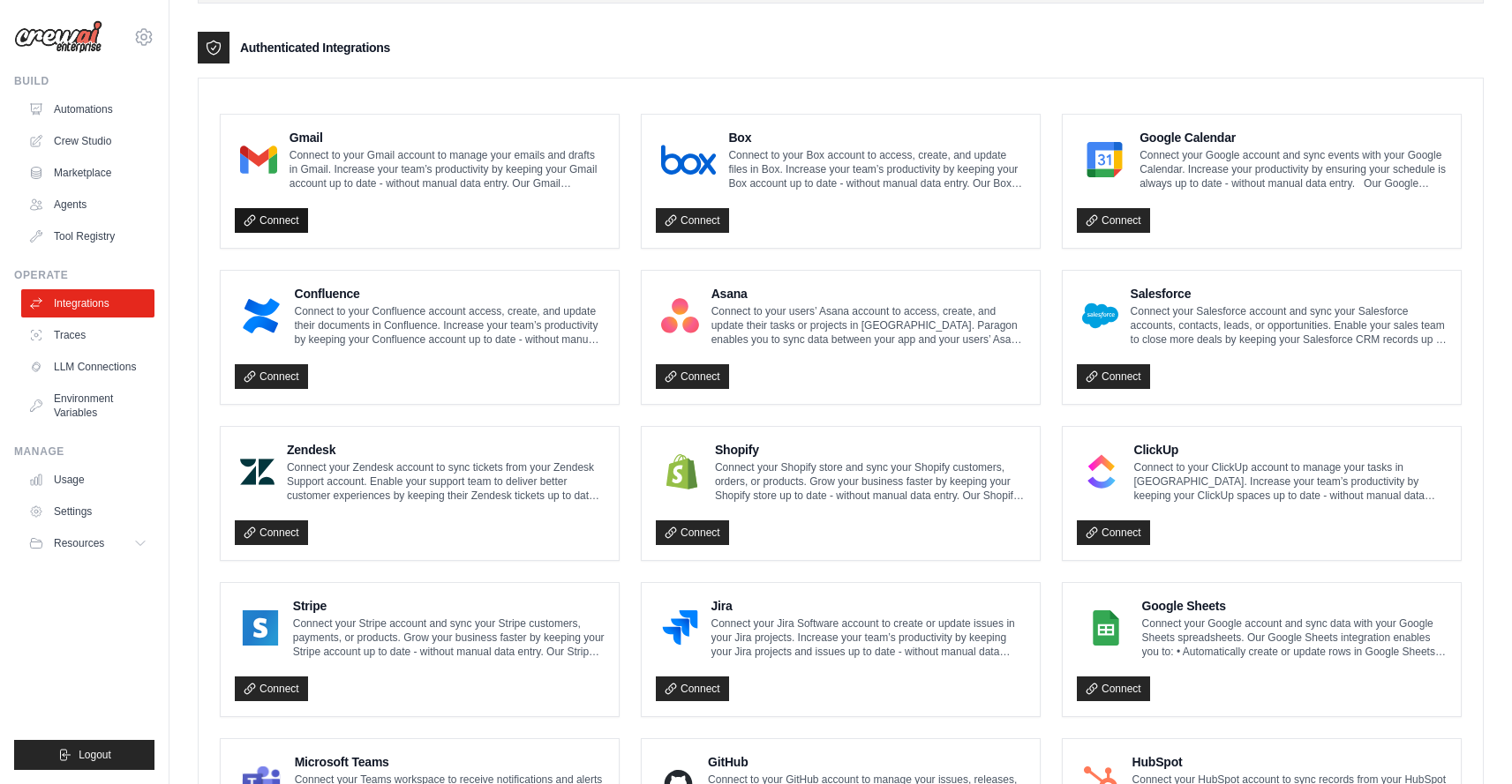
click at [281, 222] on link "Connect" at bounding box center [272, 221] width 73 height 25
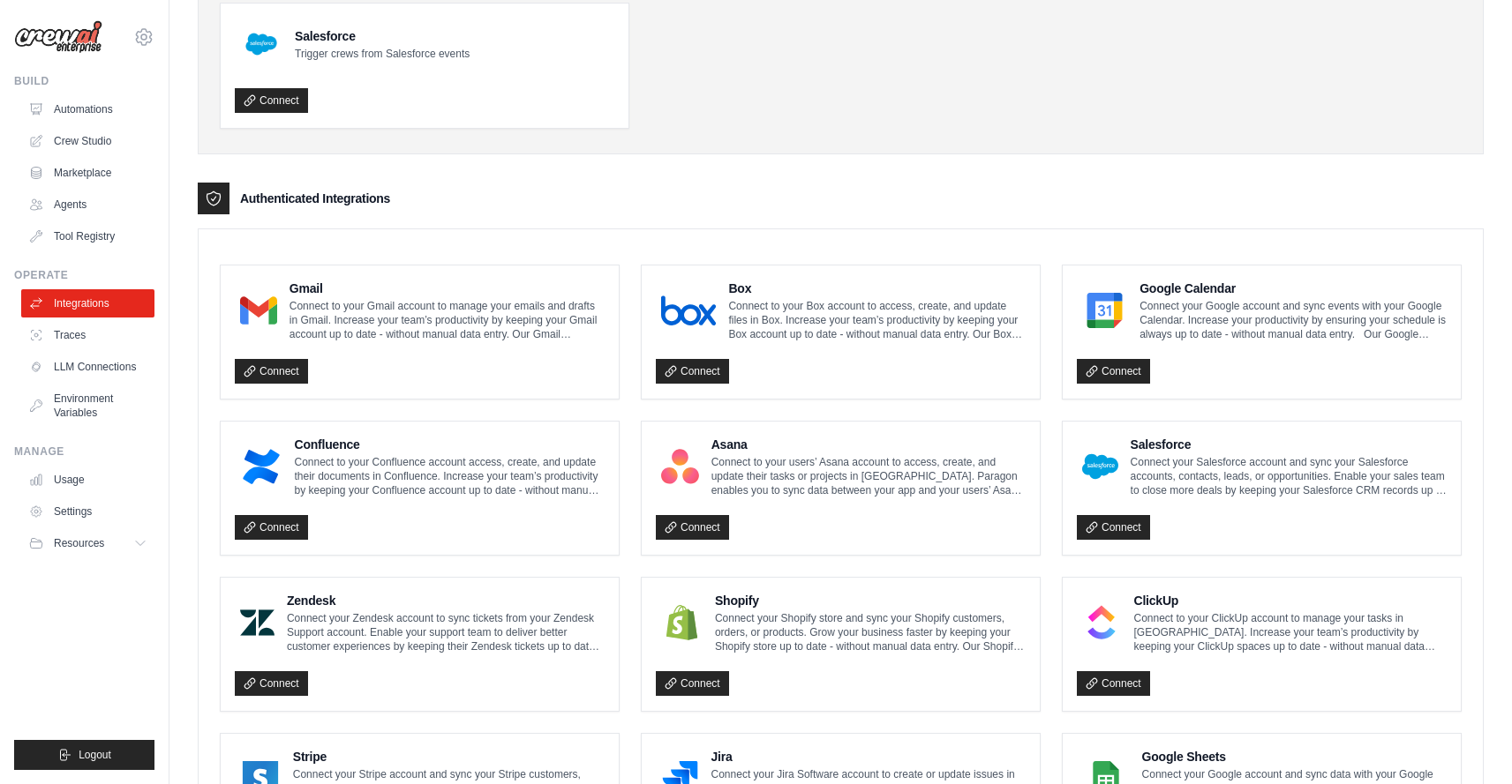
scroll to position [0, 0]
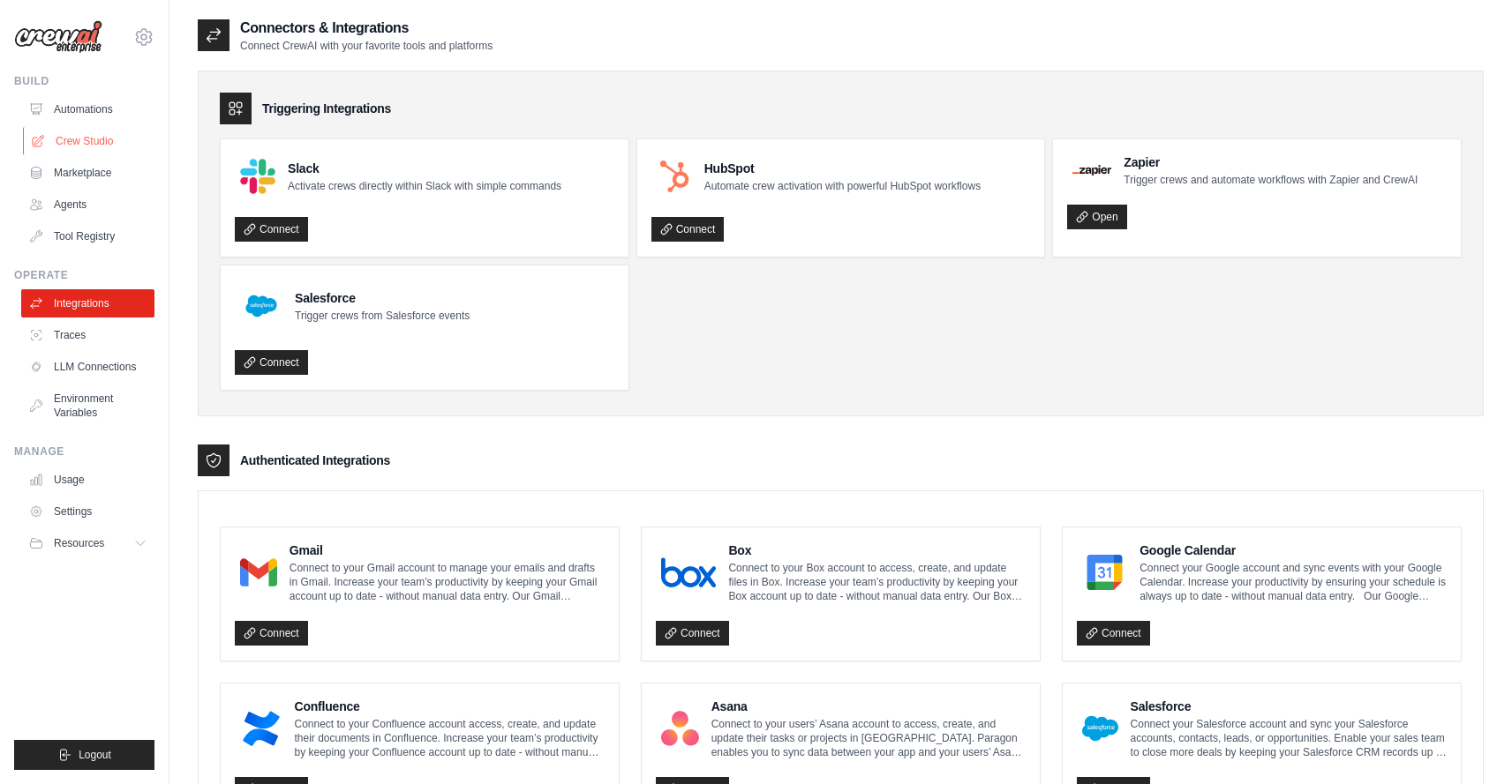
click at [89, 143] on link "Crew Studio" at bounding box center [90, 141] width 134 height 28
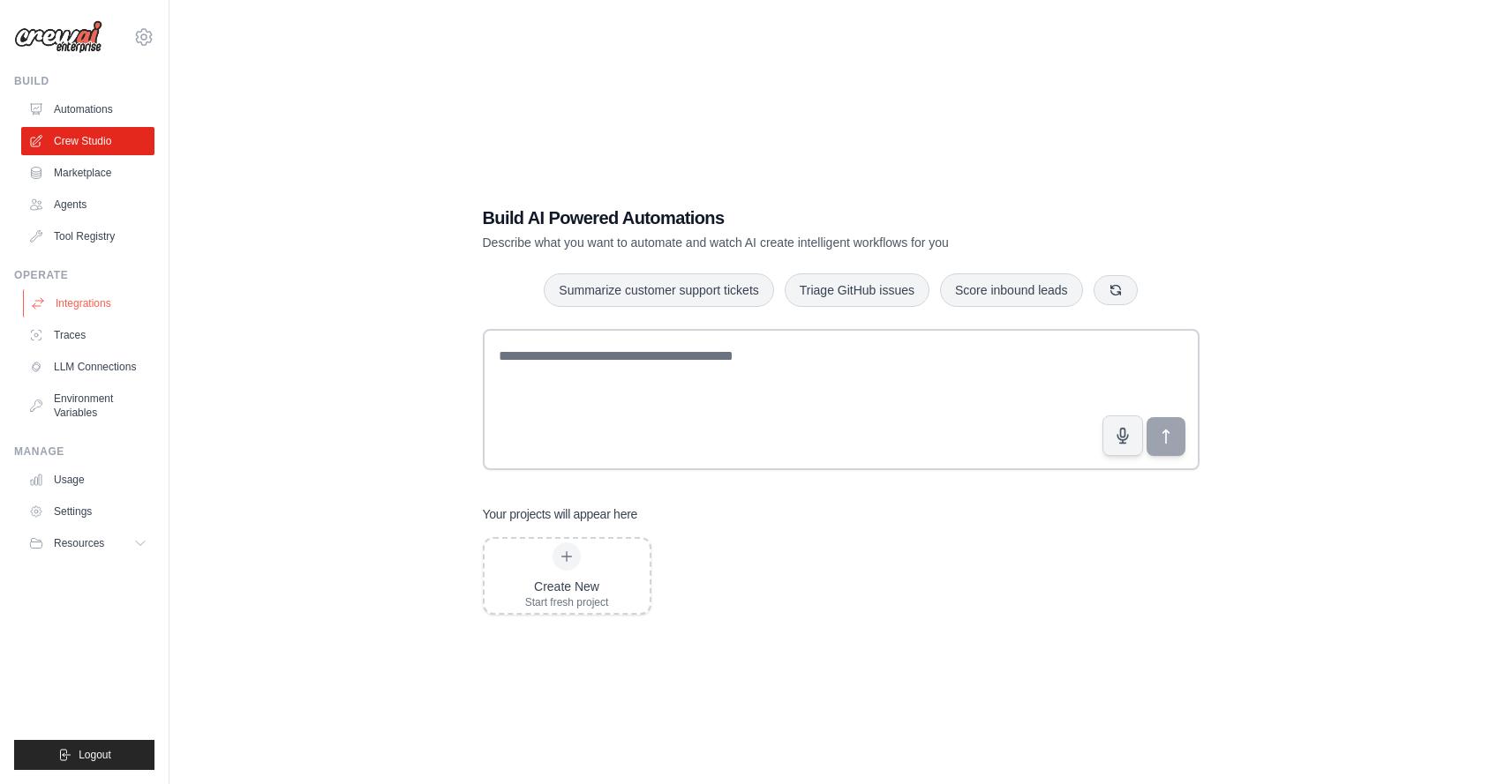
click at [87, 310] on link "Integrations" at bounding box center [90, 303] width 134 height 28
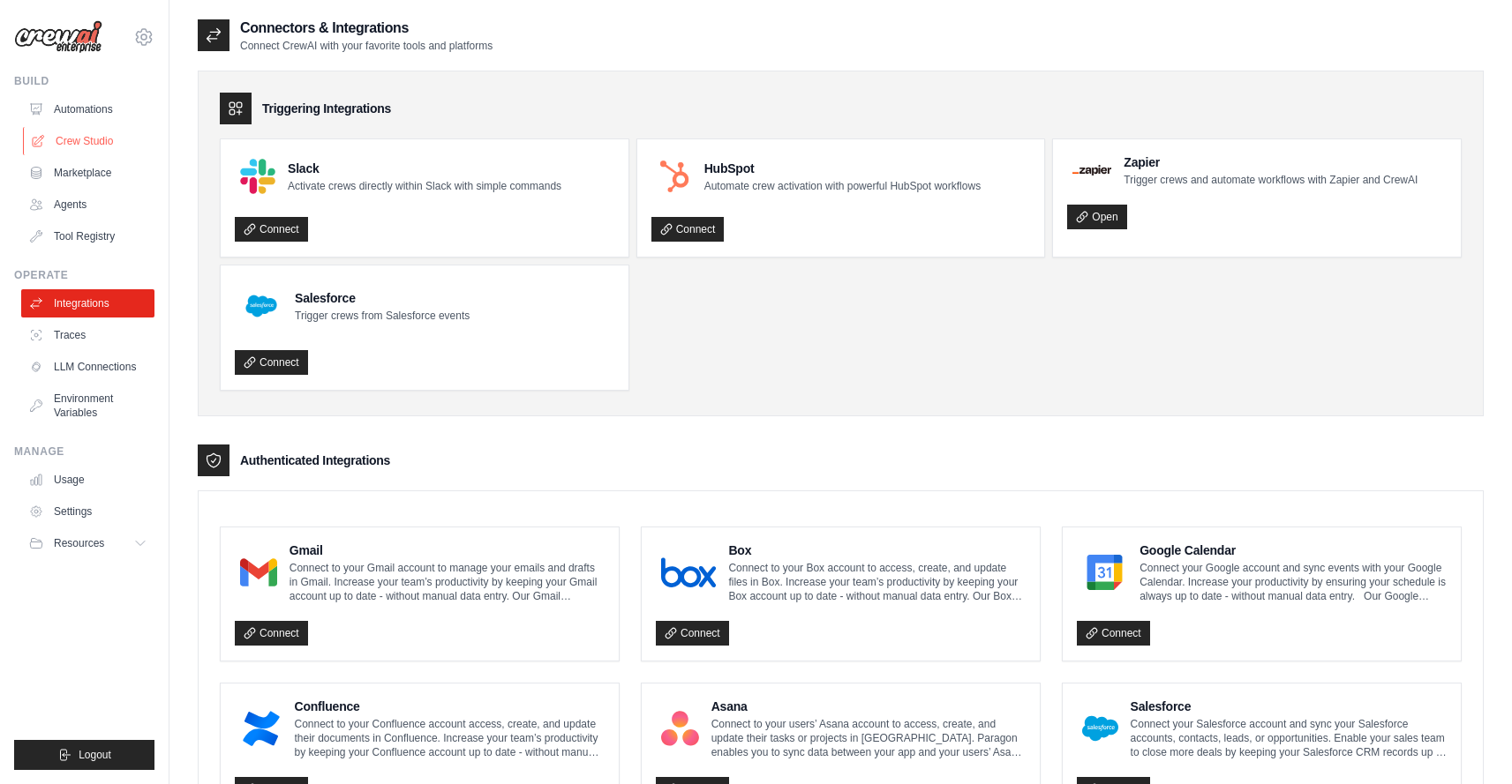
click at [101, 137] on link "Crew Studio" at bounding box center [90, 141] width 134 height 28
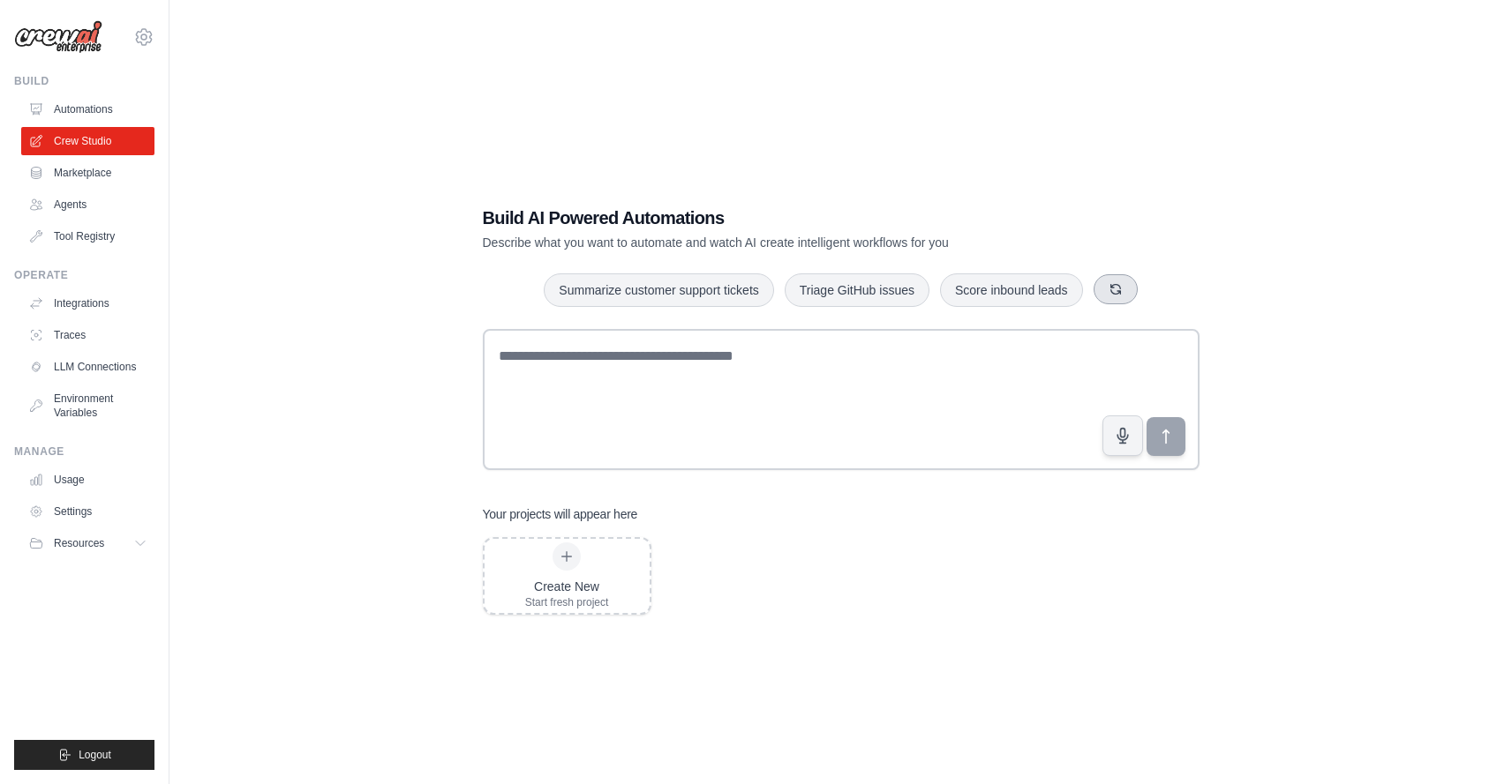
click at [1109, 290] on icon "button" at bounding box center [1116, 289] width 14 height 14
click at [571, 555] on icon at bounding box center [566, 556] width 10 height 10
click at [84, 407] on link "Environment Variables" at bounding box center [90, 406] width 134 height 43
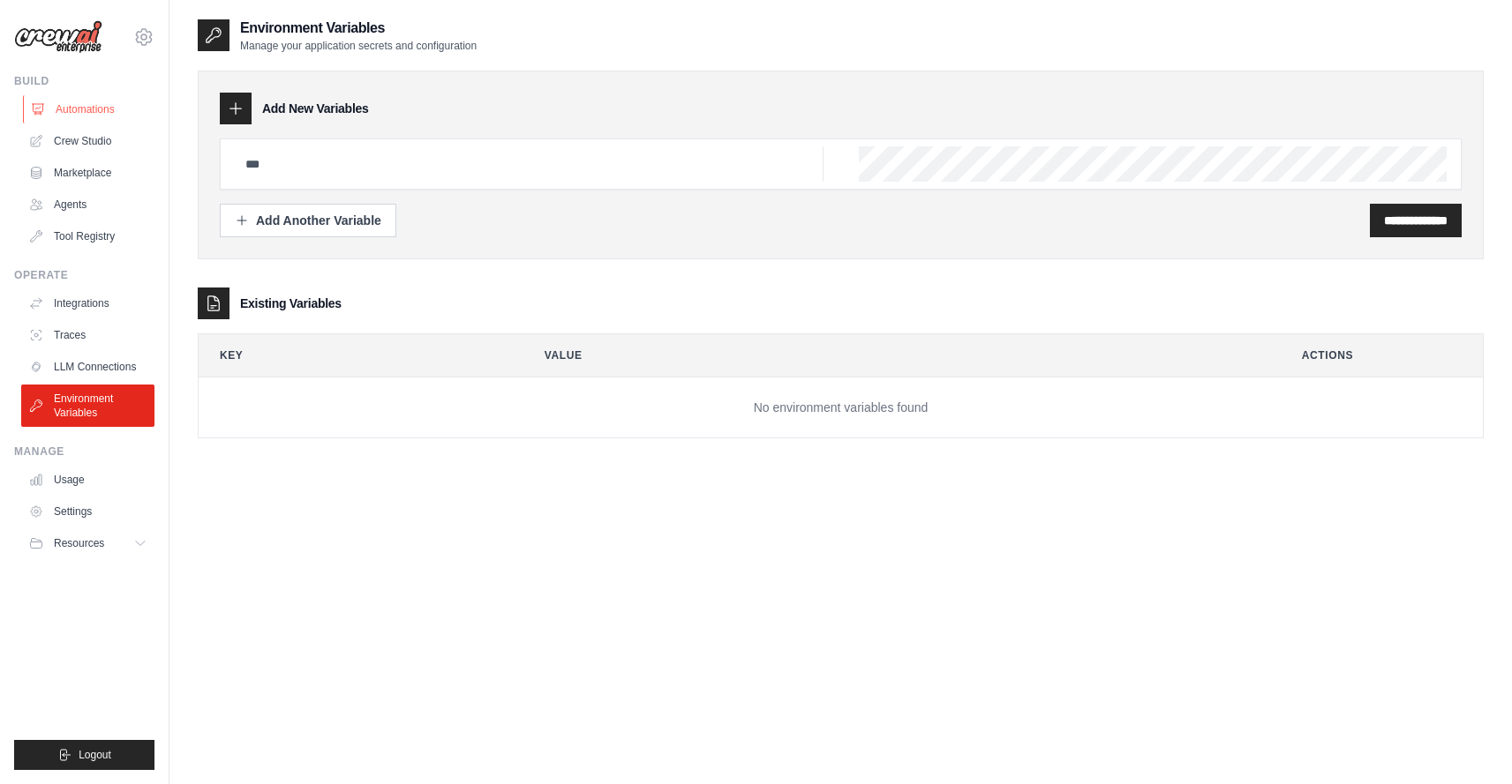
click at [84, 113] on link "Automations" at bounding box center [90, 109] width 134 height 28
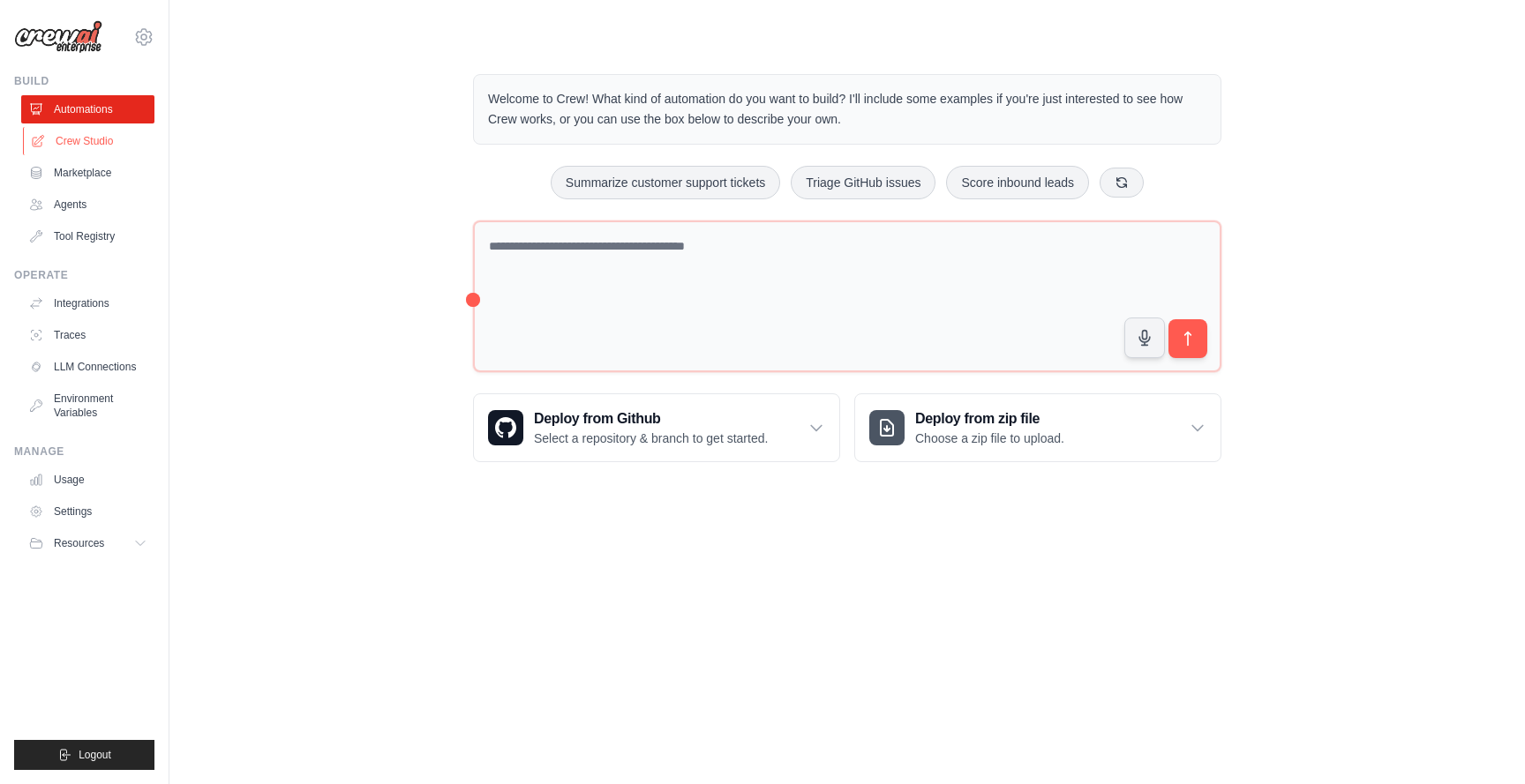
click at [85, 139] on link "Crew Studio" at bounding box center [90, 141] width 134 height 28
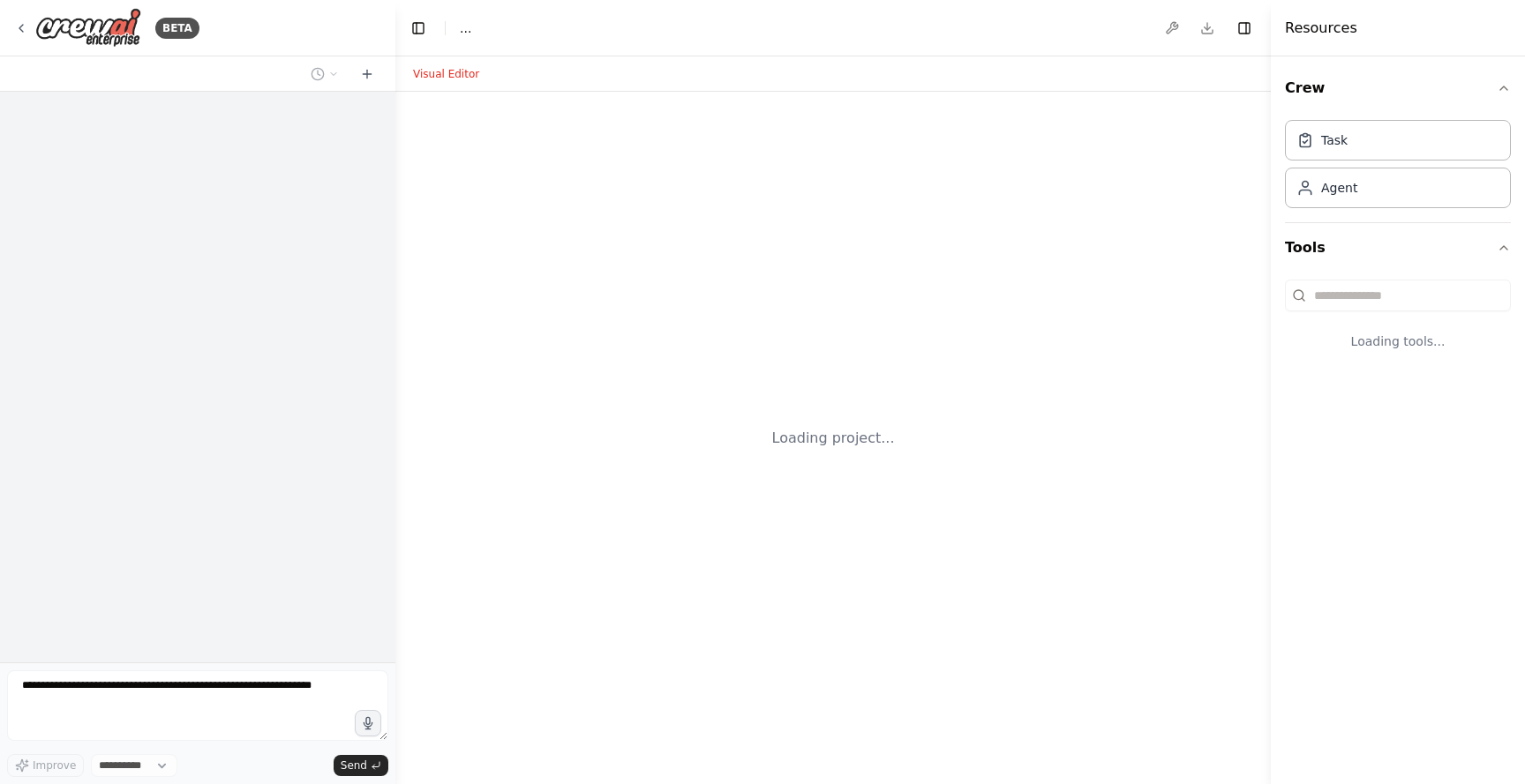
select select "****"
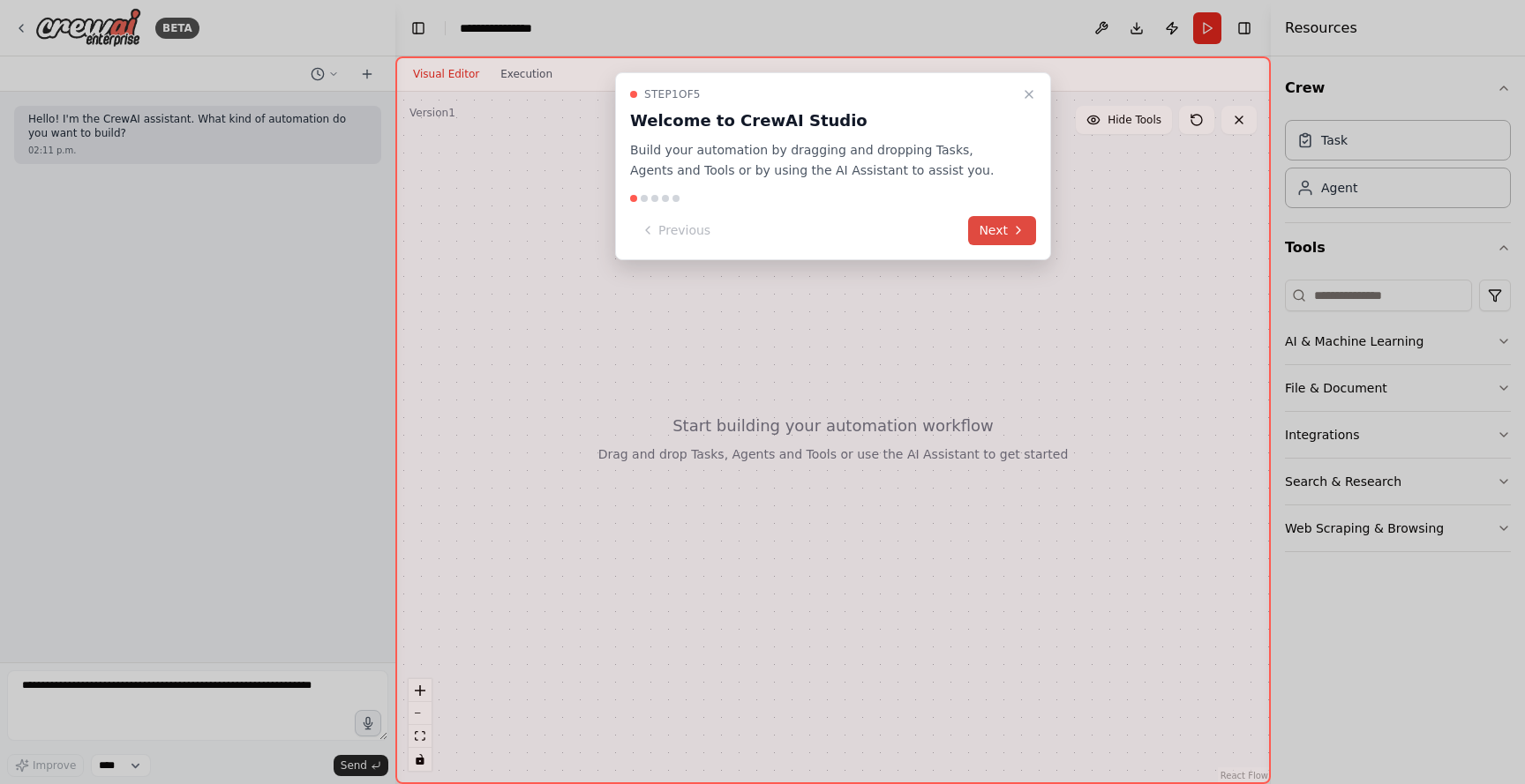
click at [987, 229] on button "Next" at bounding box center [1002, 230] width 68 height 29
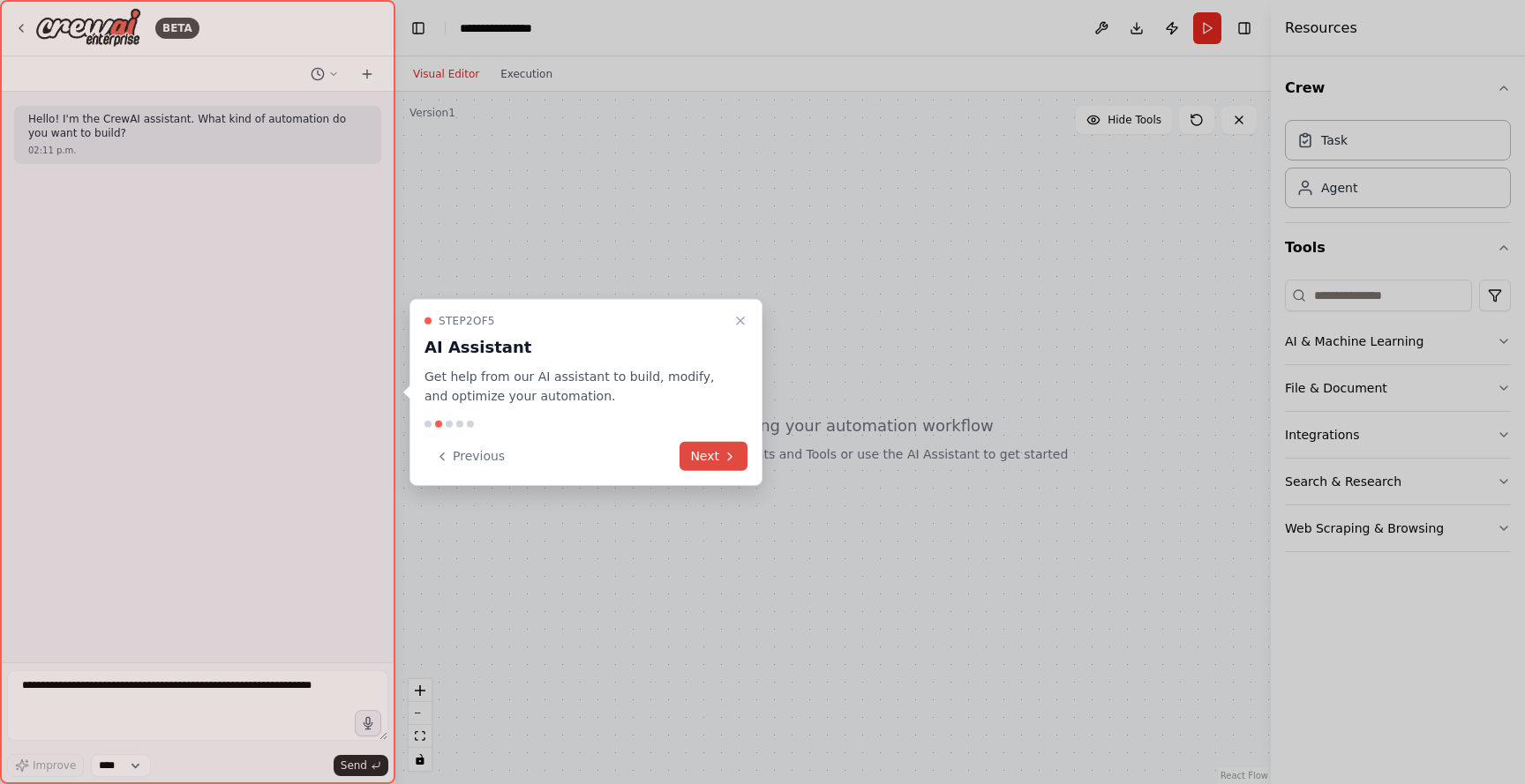
click at [726, 466] on button "Next" at bounding box center [713, 457] width 68 height 29
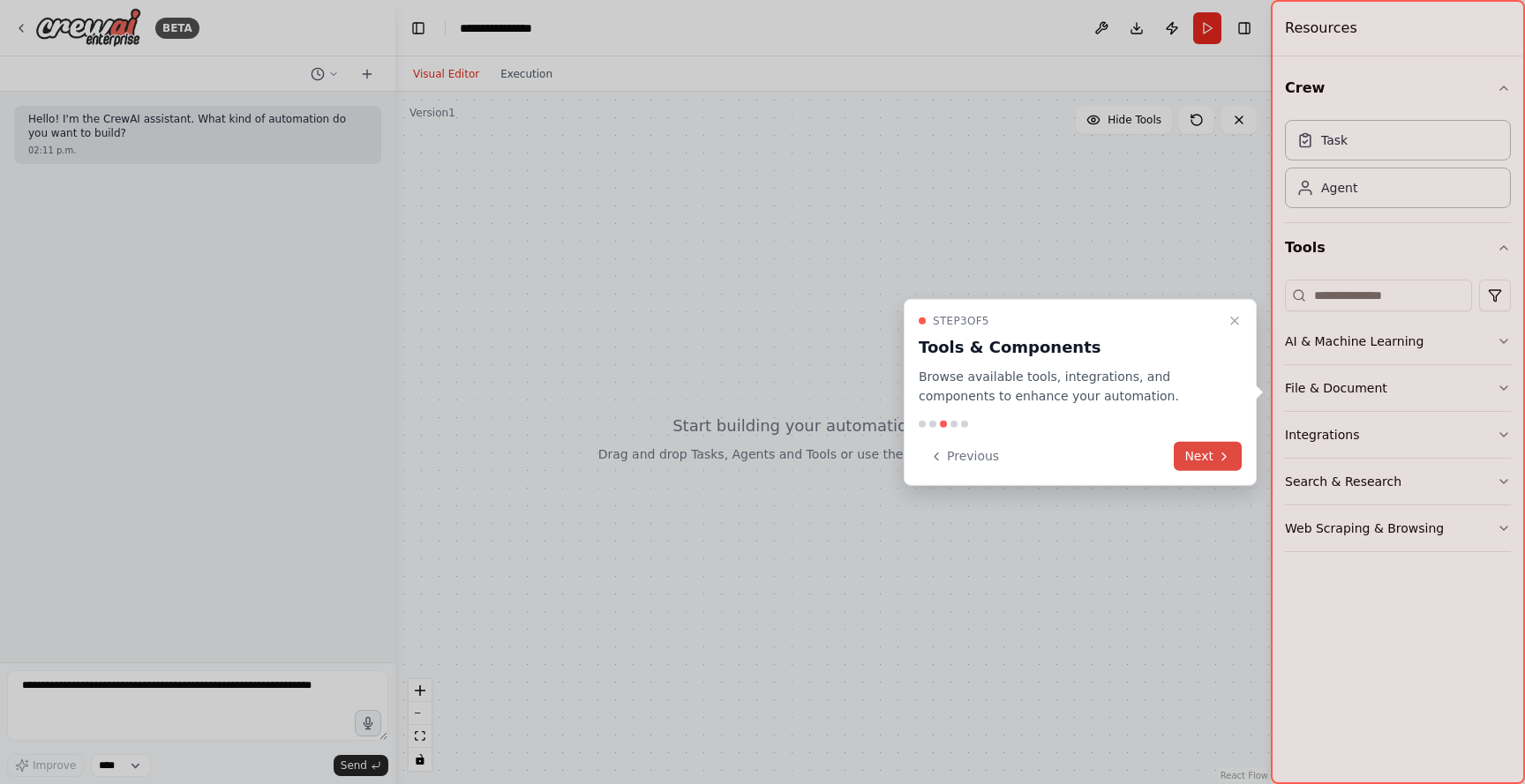
click at [1201, 451] on button "Next" at bounding box center [1207, 457] width 68 height 29
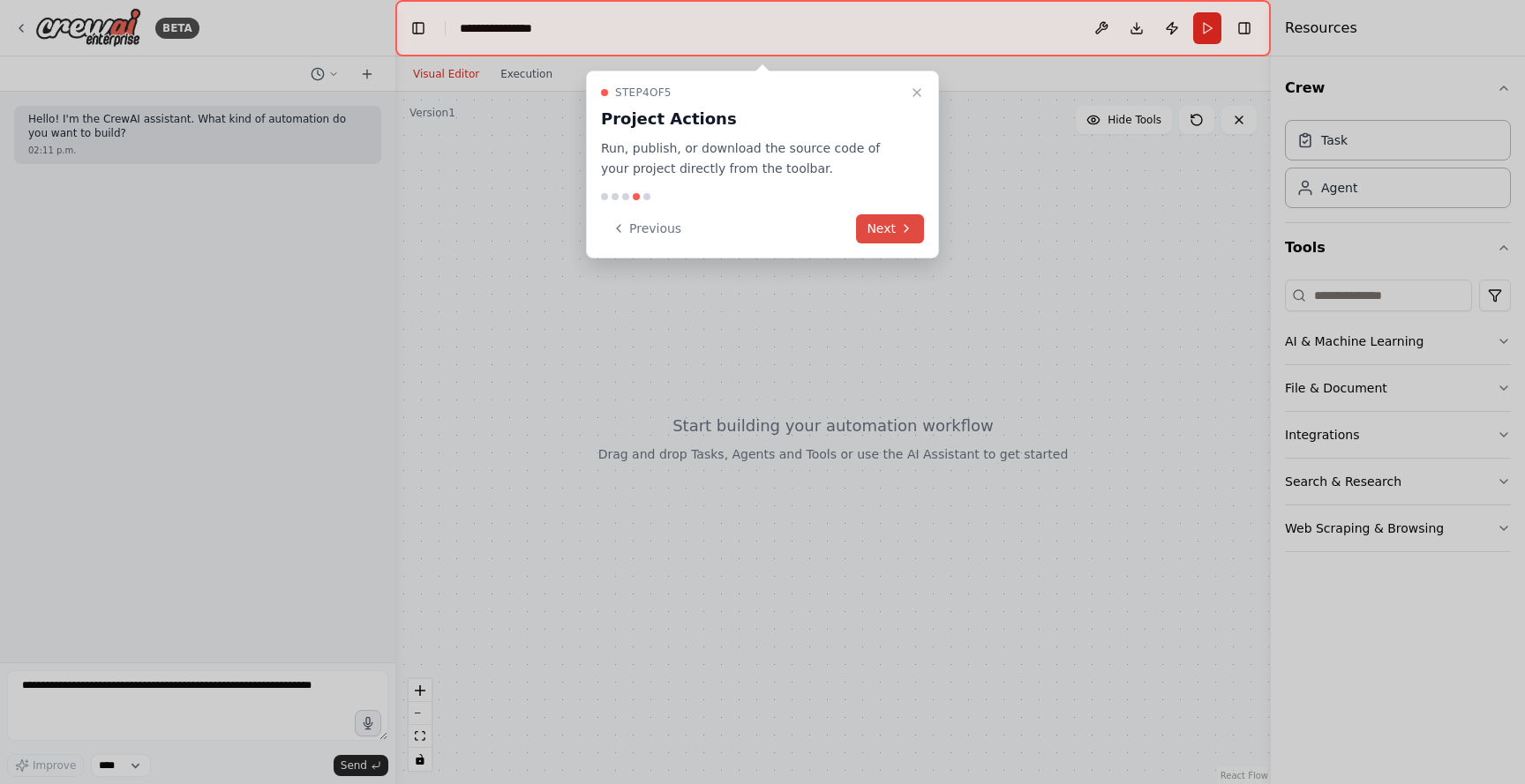
click at [880, 230] on button "Next" at bounding box center [889, 229] width 68 height 29
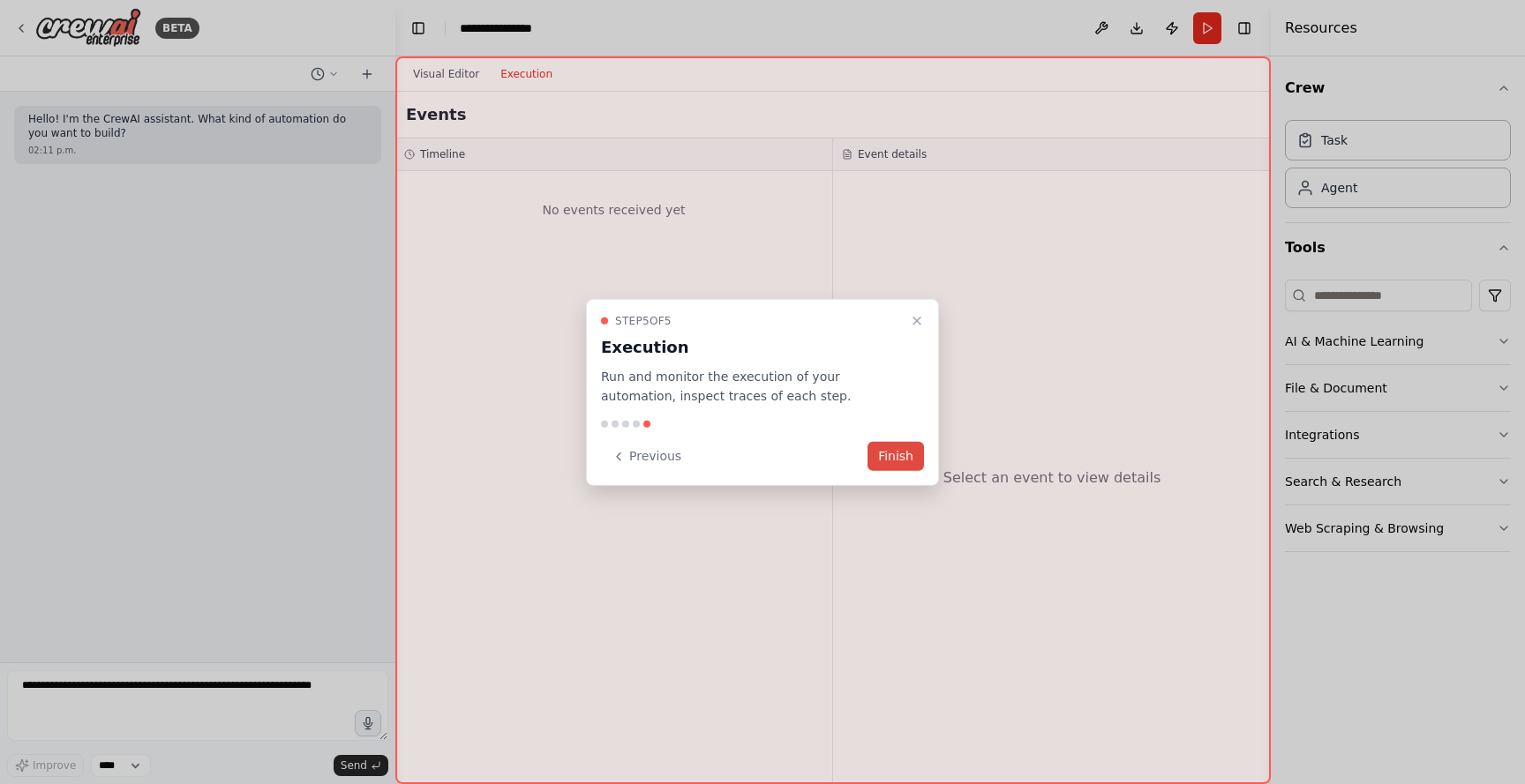
click at [898, 454] on button "Finish" at bounding box center [895, 457] width 56 height 29
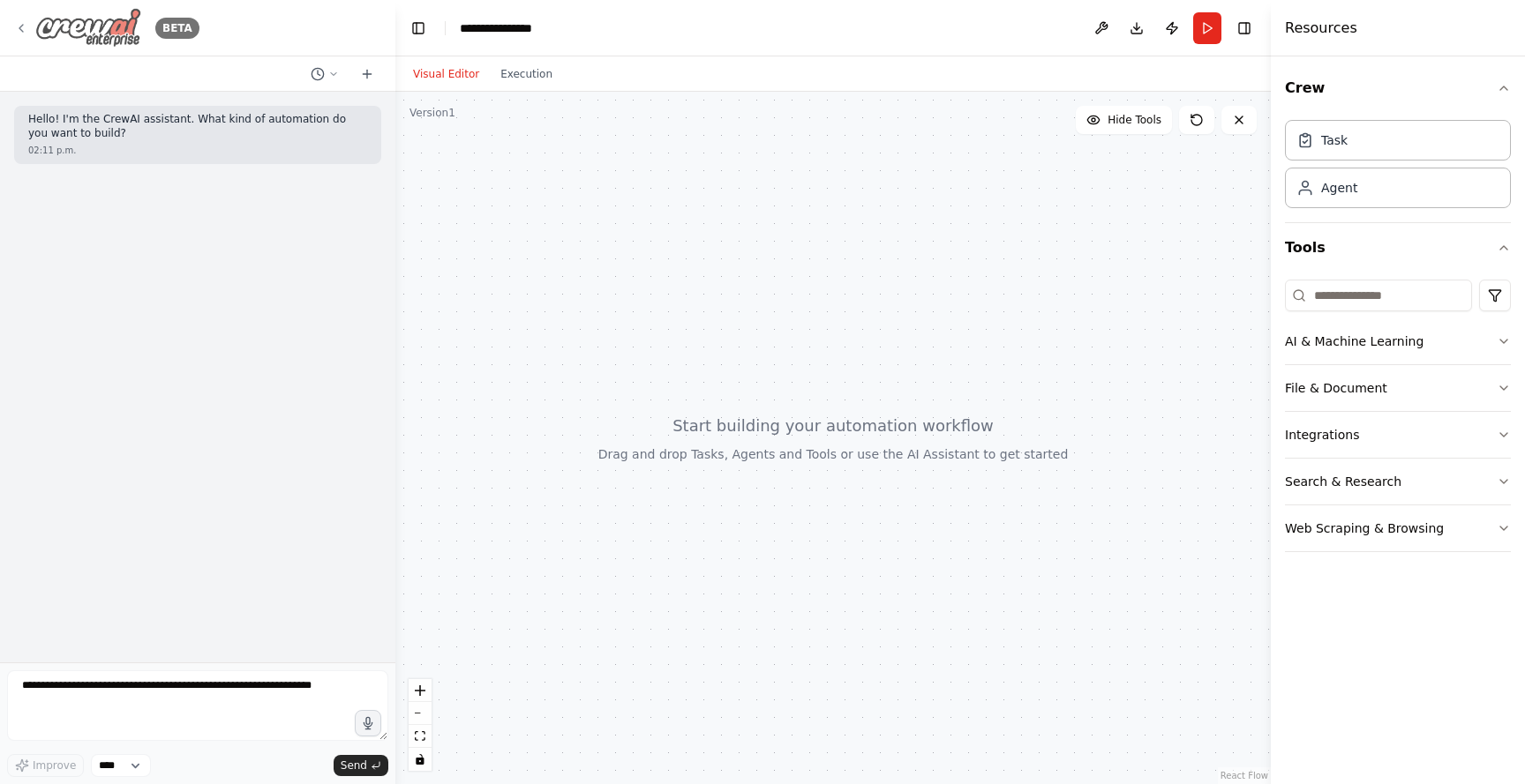
click at [21, 27] on icon at bounding box center [21, 28] width 14 height 14
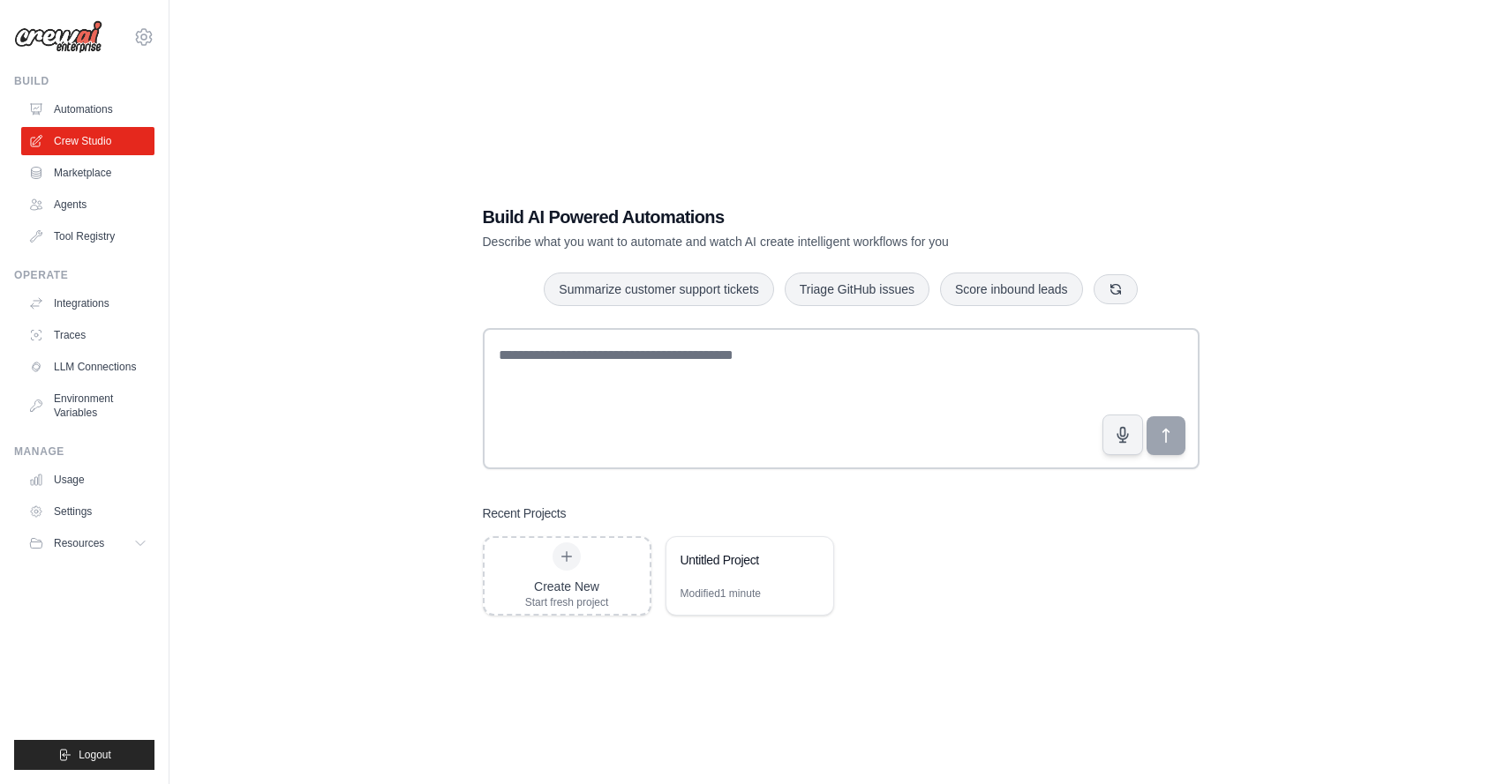
click at [69, 39] on img at bounding box center [58, 37] width 88 height 34
click at [809, 556] on icon at bounding box center [810, 558] width 7 height 8
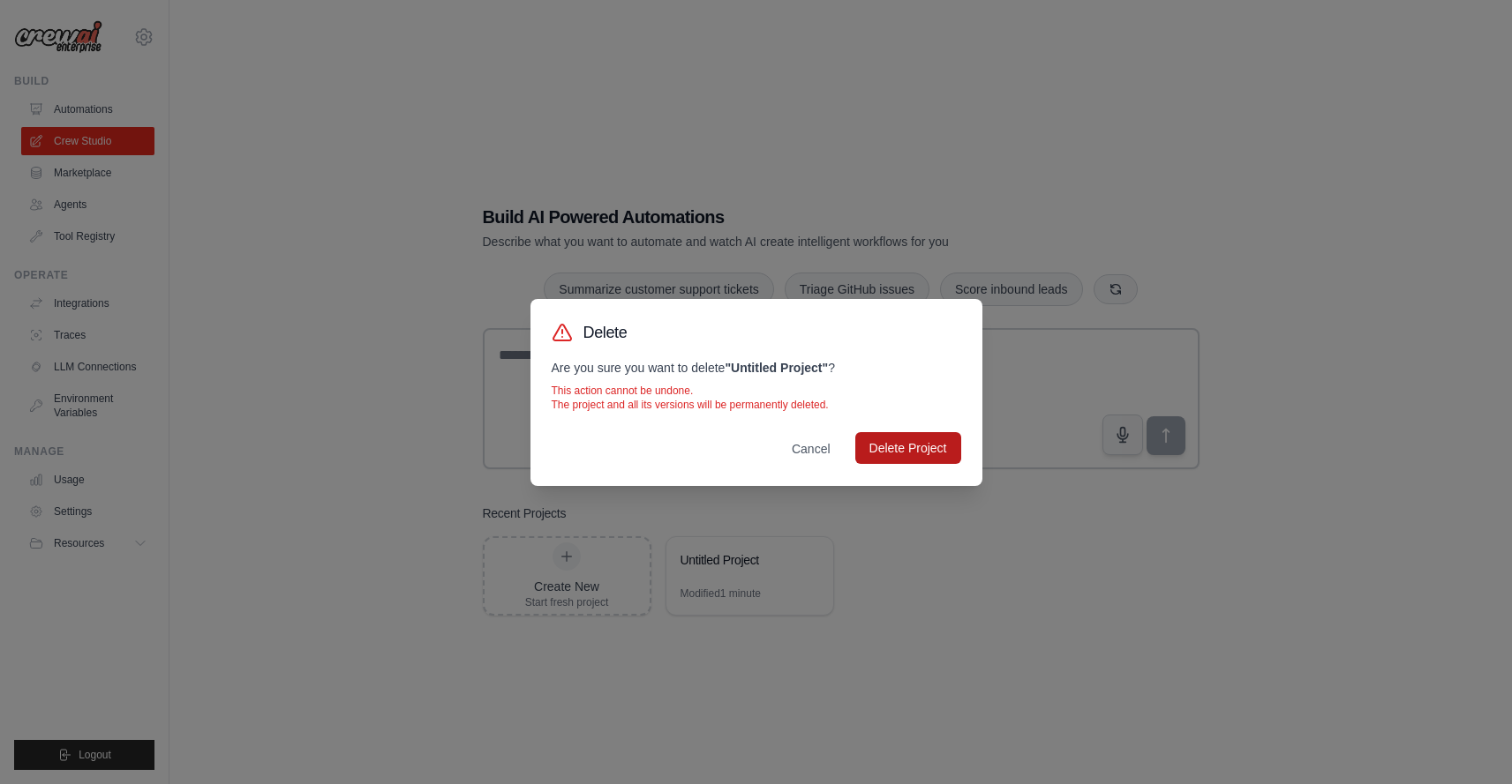
click at [899, 455] on button "Delete Project" at bounding box center [907, 449] width 106 height 32
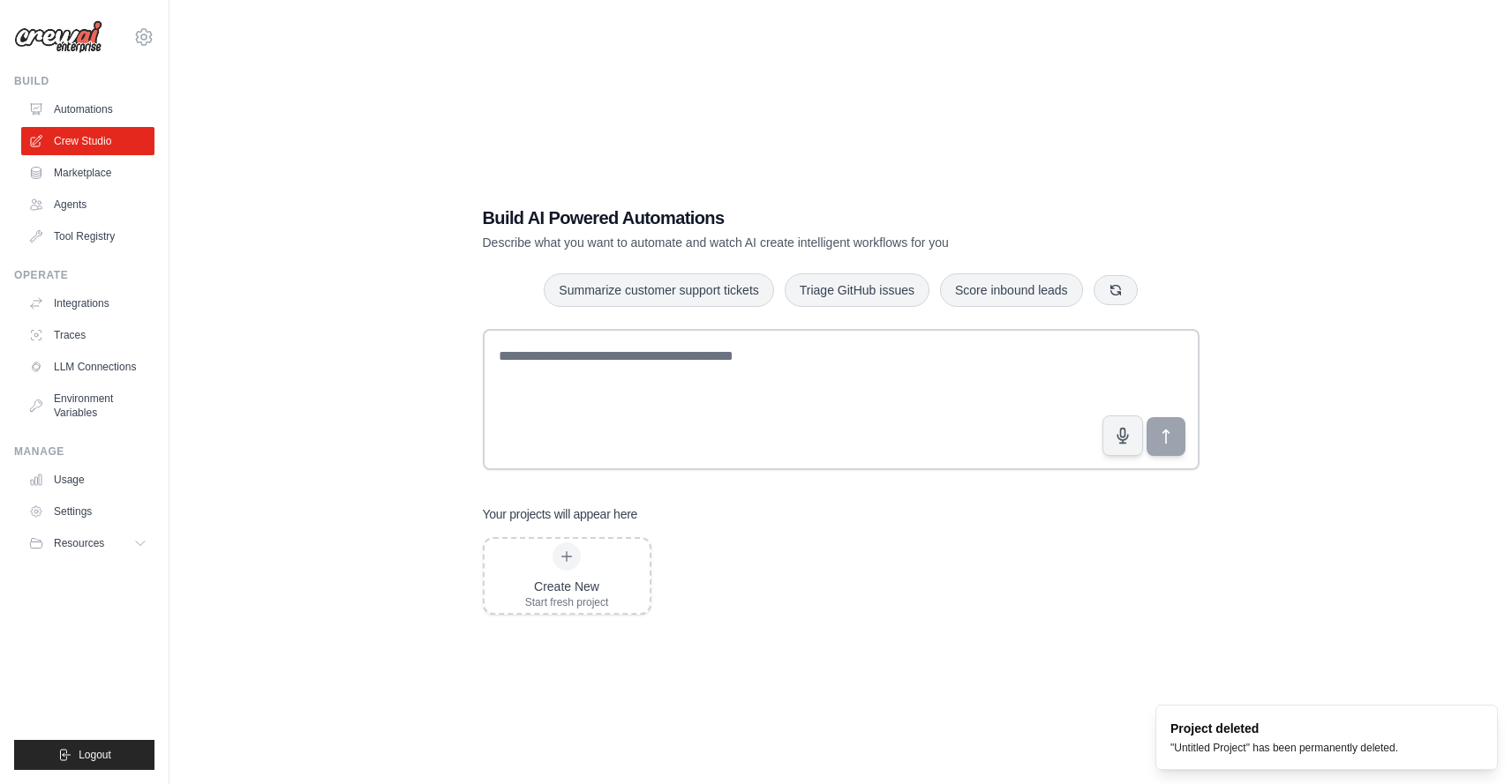
scroll to position [8, 0]
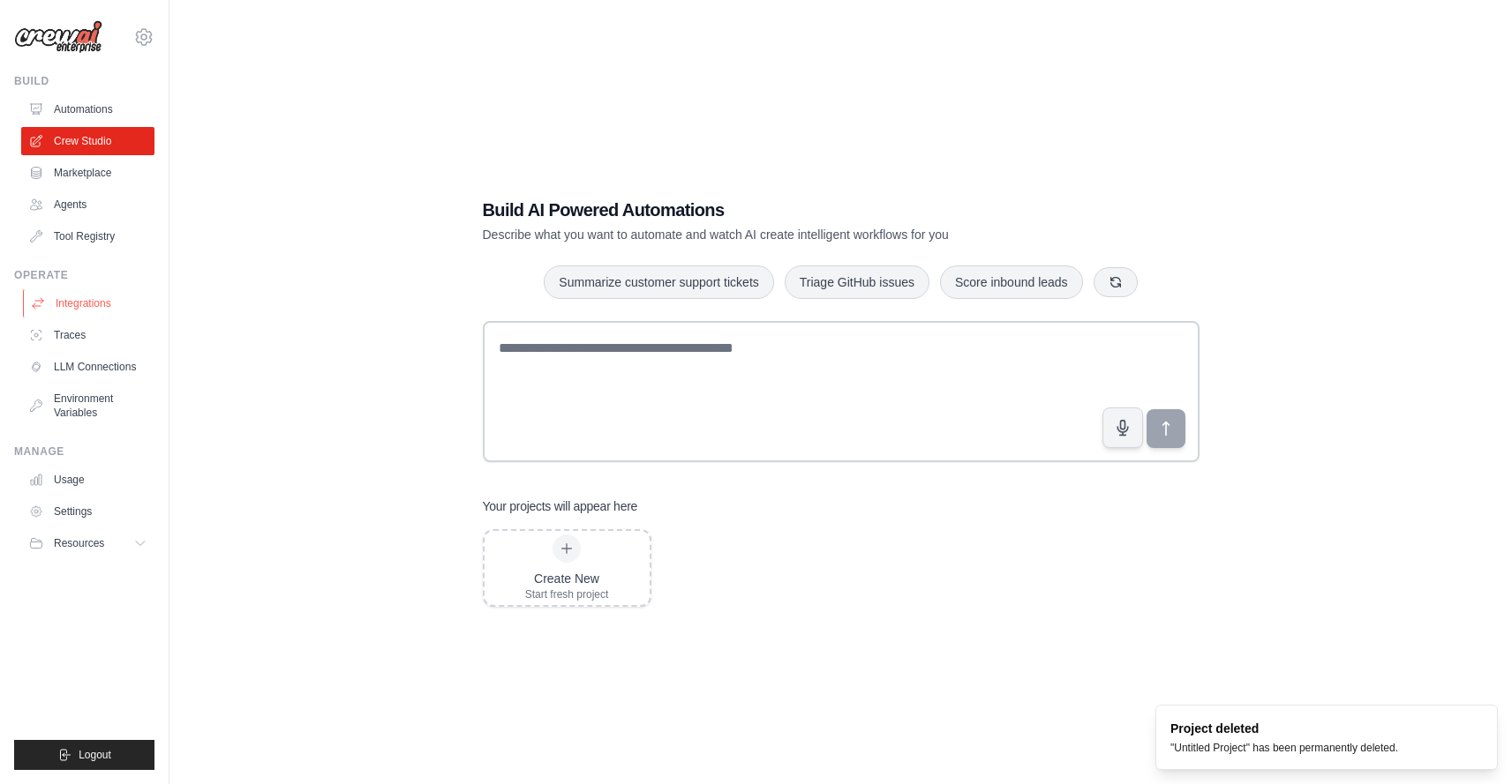
click at [90, 300] on link "Integrations" at bounding box center [90, 303] width 134 height 28
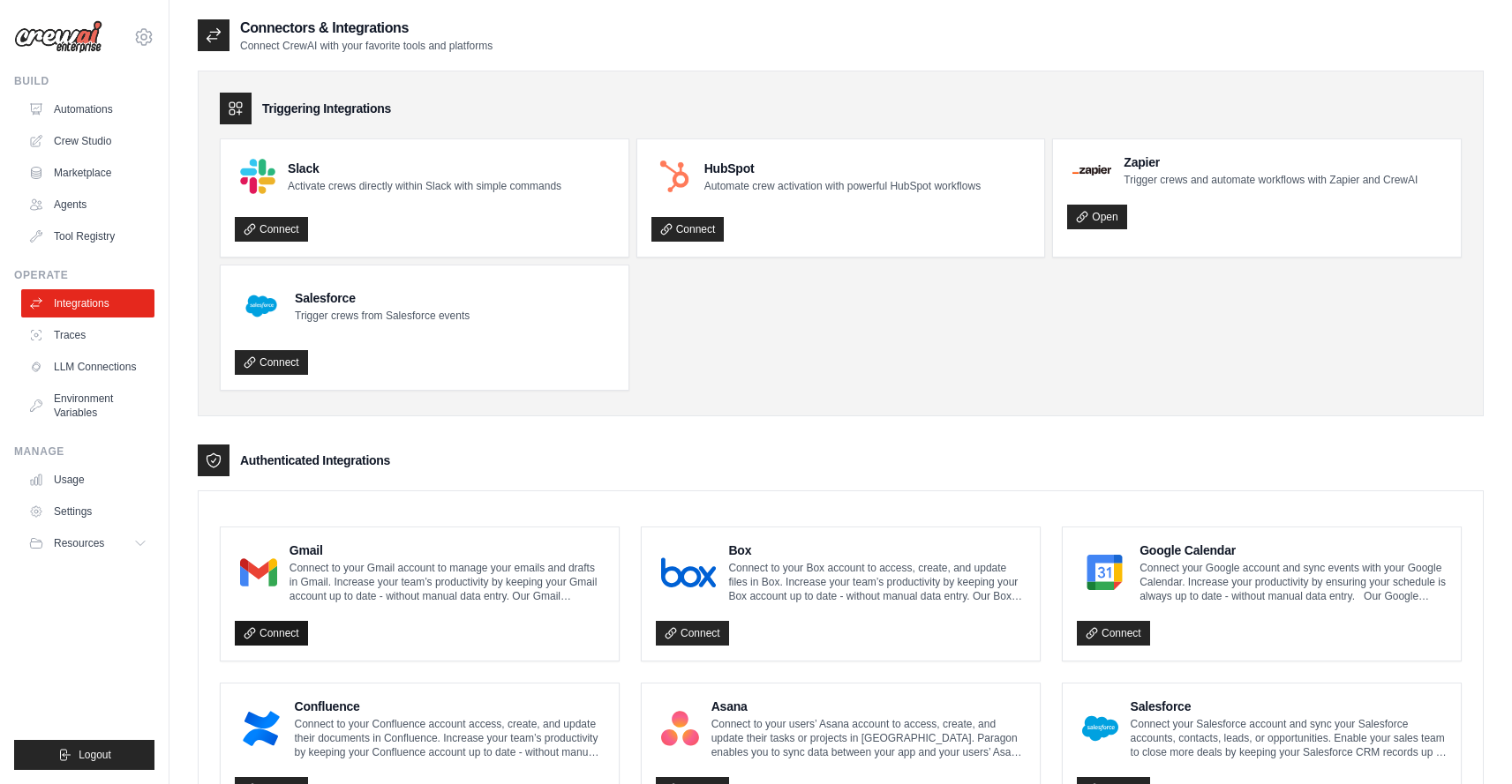
click at [272, 634] on link "Connect" at bounding box center [272, 634] width 73 height 25
click at [280, 634] on link "Connect" at bounding box center [272, 634] width 73 height 25
click at [143, 543] on icon at bounding box center [142, 544] width 14 height 14
drag, startPoint x: 67, startPoint y: 44, endPoint x: 118, endPoint y: 40, distance: 51.2
click at [67, 43] on img at bounding box center [58, 37] width 88 height 34
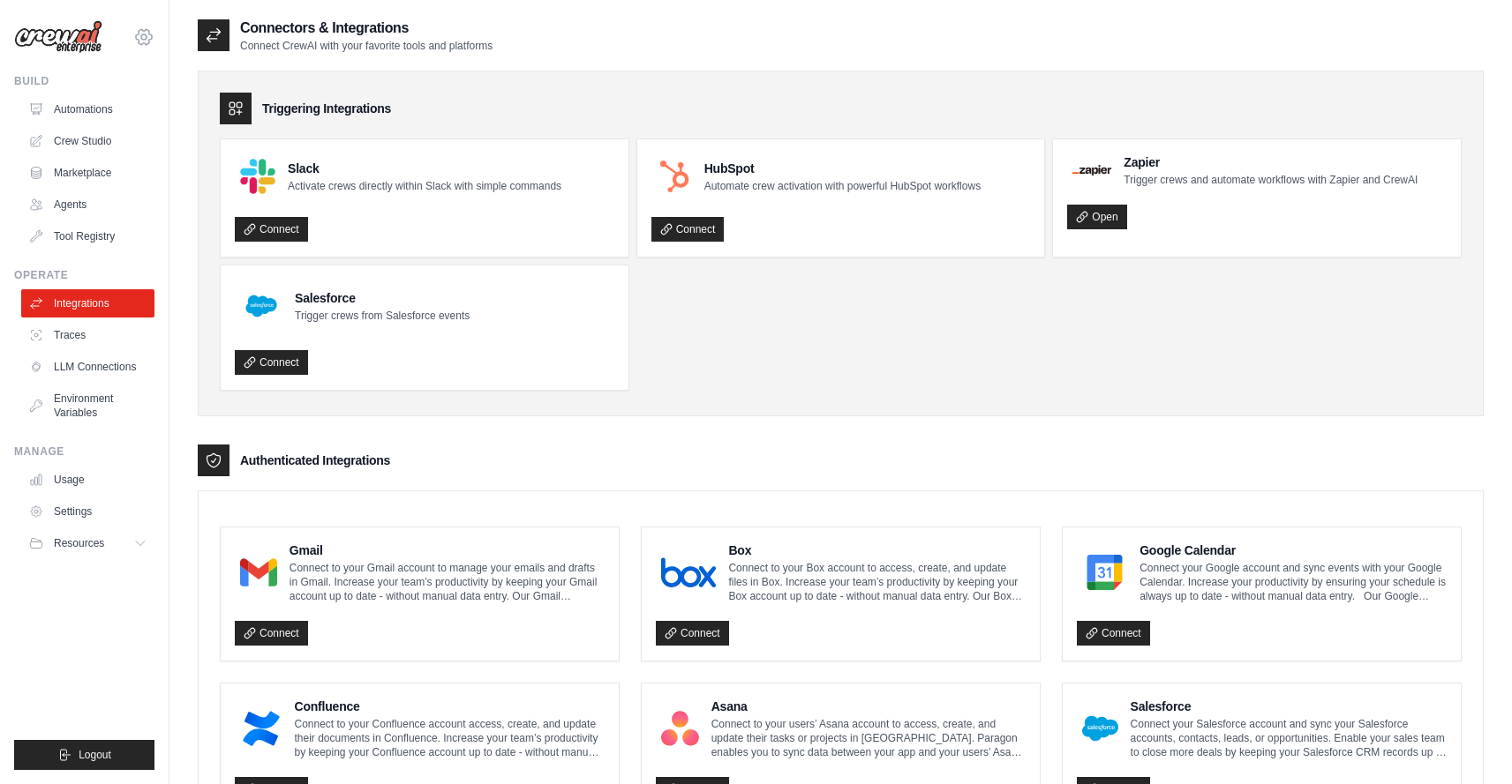
click at [142, 36] on icon at bounding box center [144, 37] width 21 height 21
click at [124, 120] on link "Settings" at bounding box center [143, 119] width 155 height 32
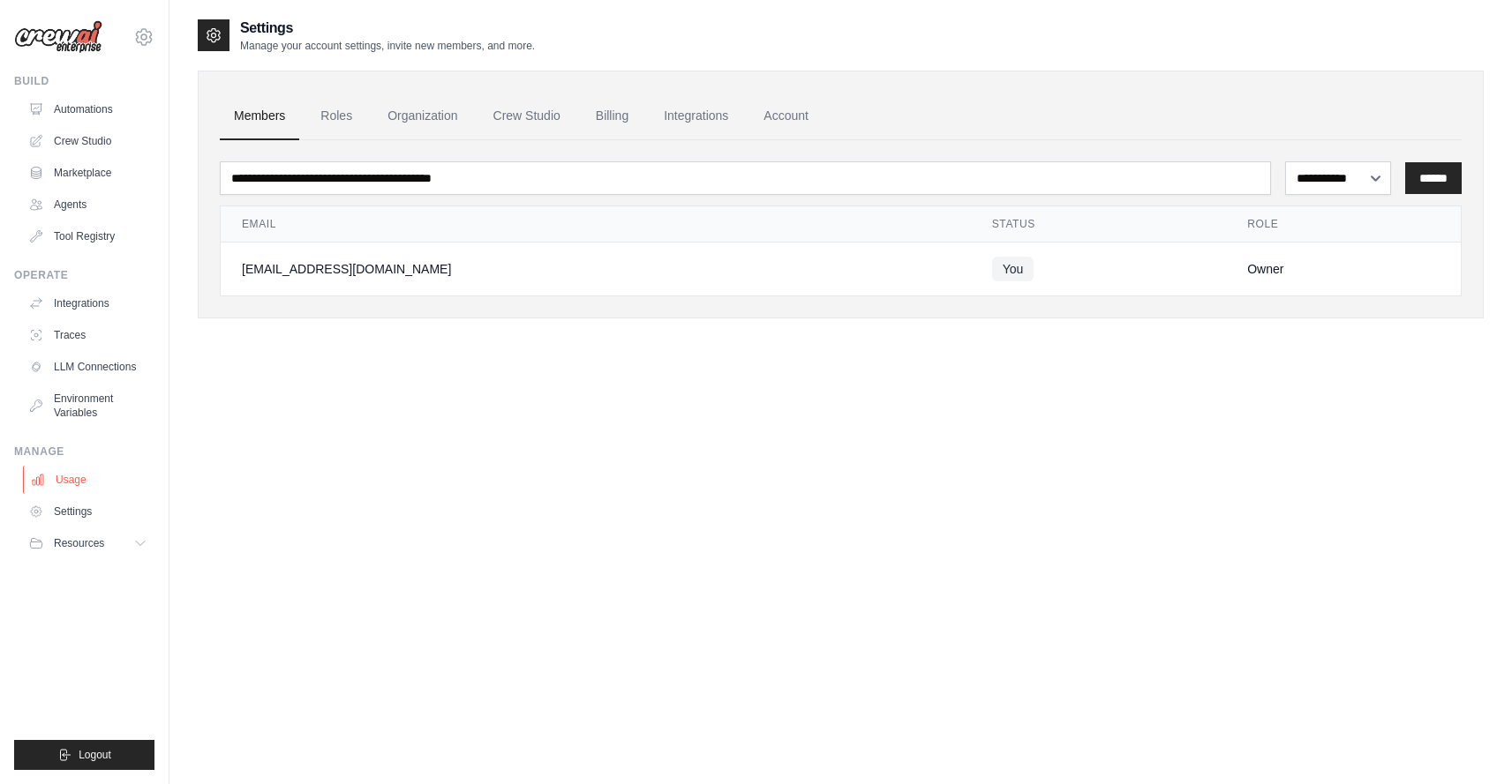
click at [64, 479] on link "Usage" at bounding box center [90, 480] width 134 height 28
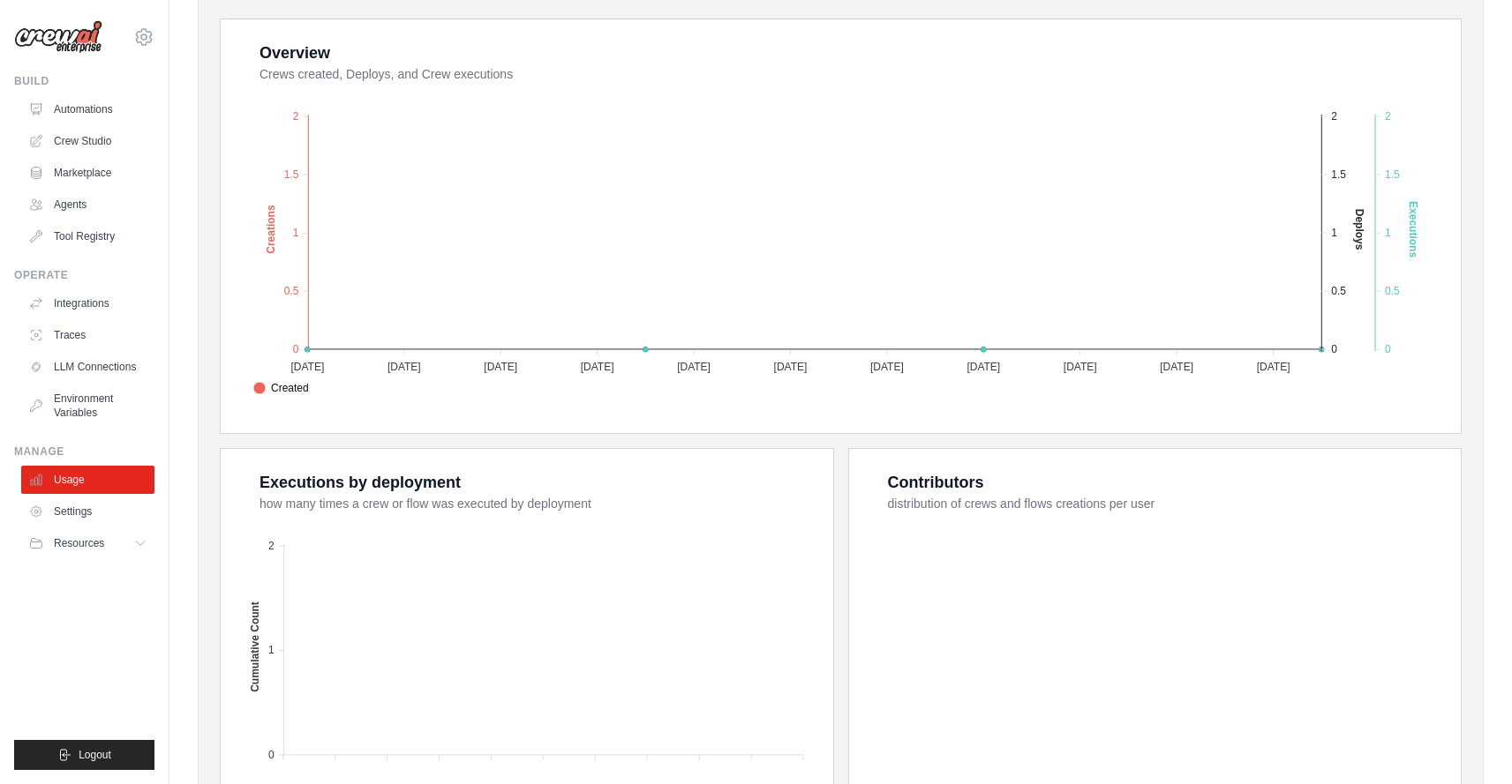
scroll to position [342, 0]
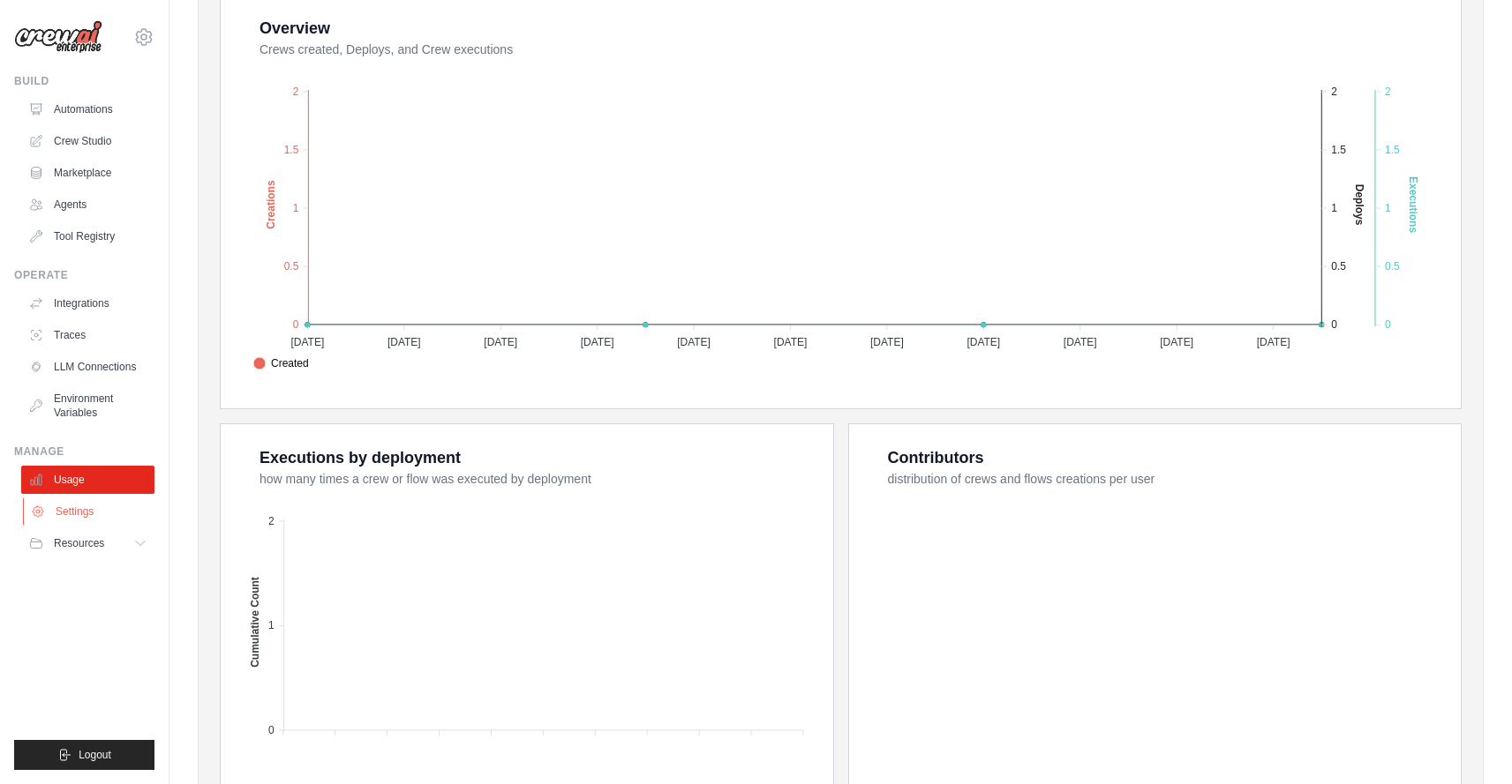
click at [80, 506] on link "Settings" at bounding box center [90, 512] width 134 height 28
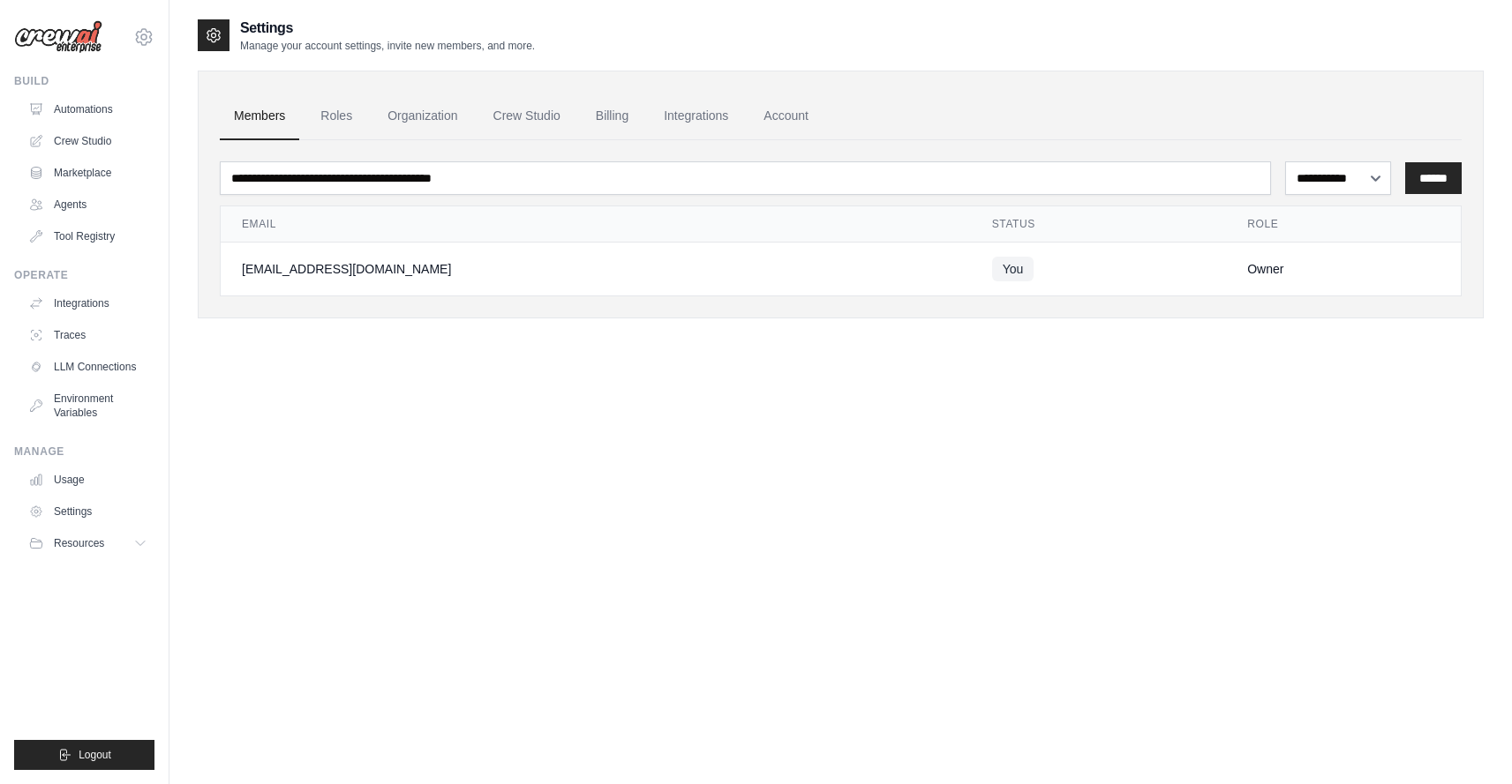
click at [79, 35] on img at bounding box center [58, 37] width 88 height 34
click at [82, 138] on link "Crew Studio" at bounding box center [90, 141] width 134 height 28
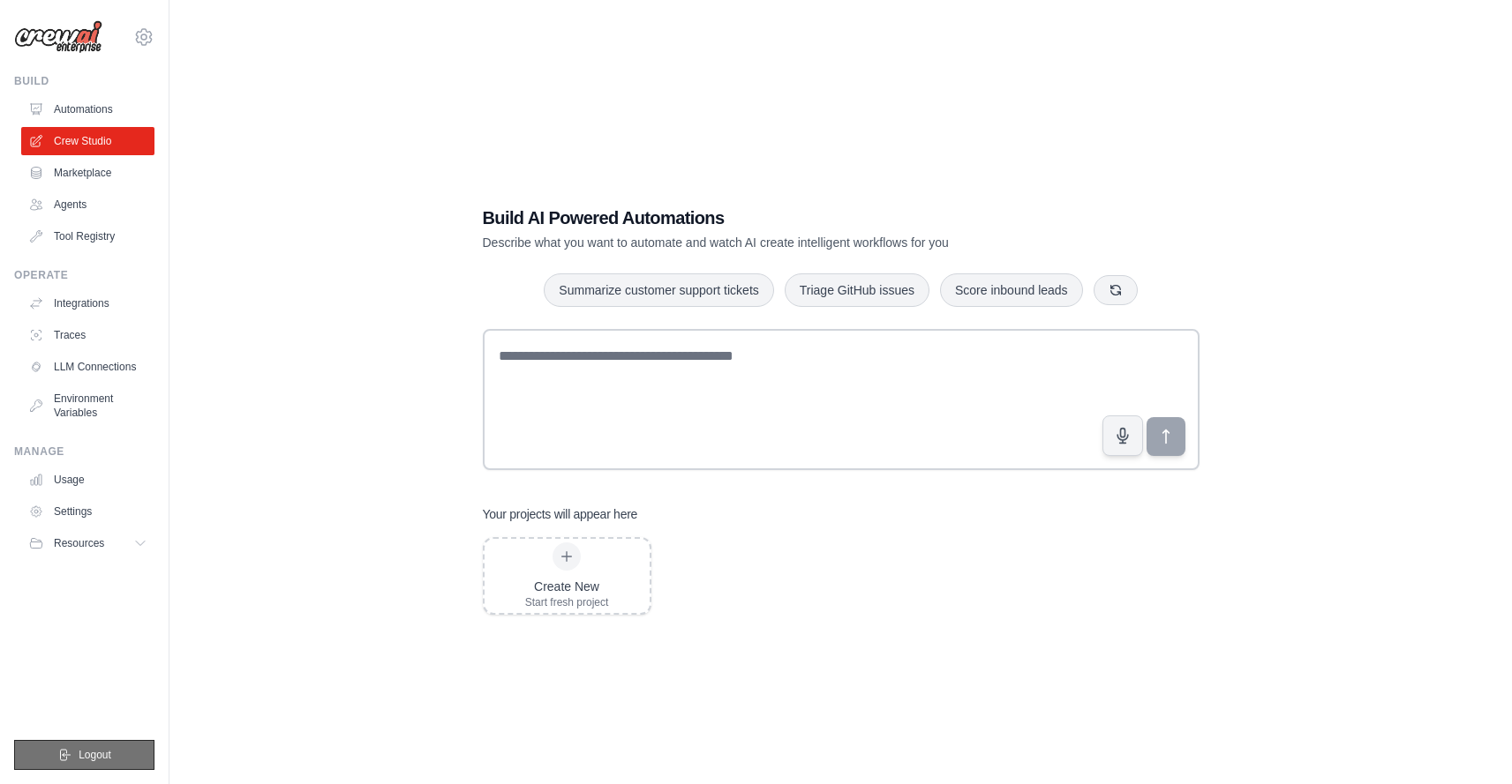
click at [93, 752] on span "Logout" at bounding box center [94, 756] width 33 height 14
